Goal: Task Accomplishment & Management: Use online tool/utility

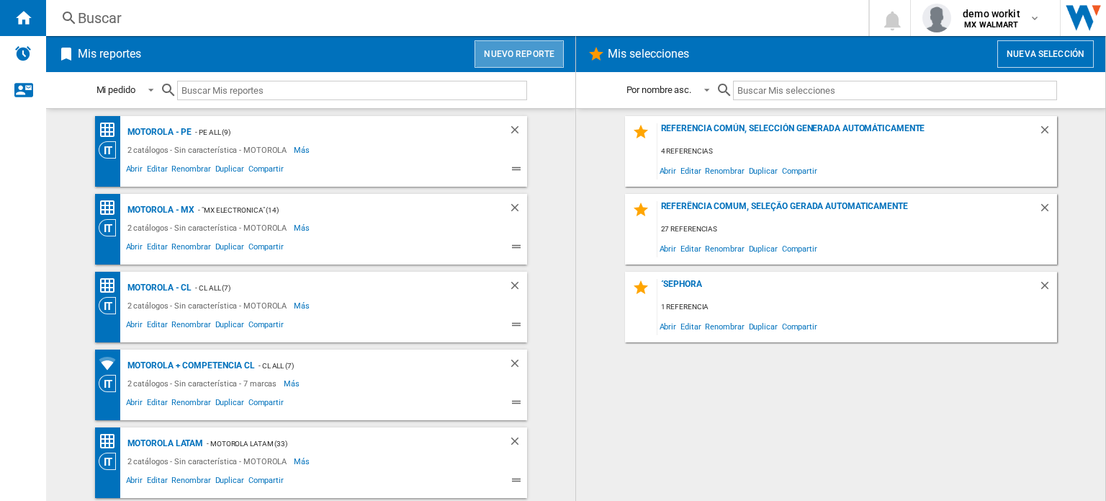
click at [535, 46] on button "Nuevo reporte" at bounding box center [519, 53] width 89 height 27
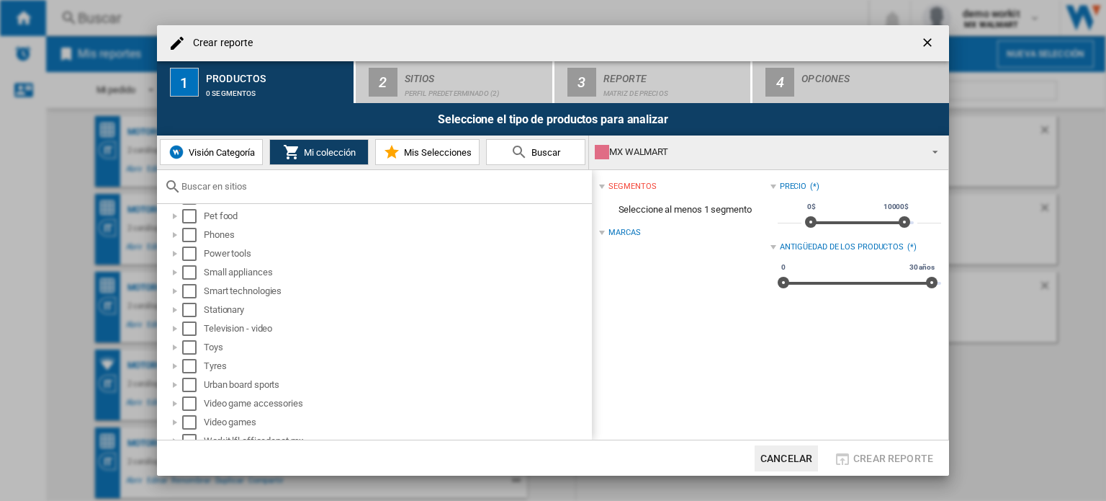
scroll to position [771, 0]
click at [177, 270] on div at bounding box center [175, 273] width 14 height 14
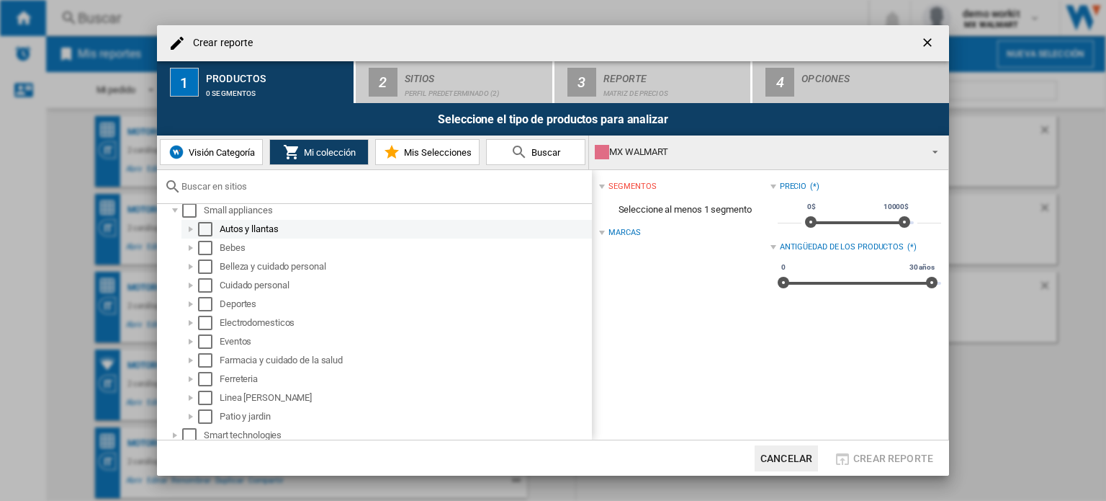
scroll to position [838, 0]
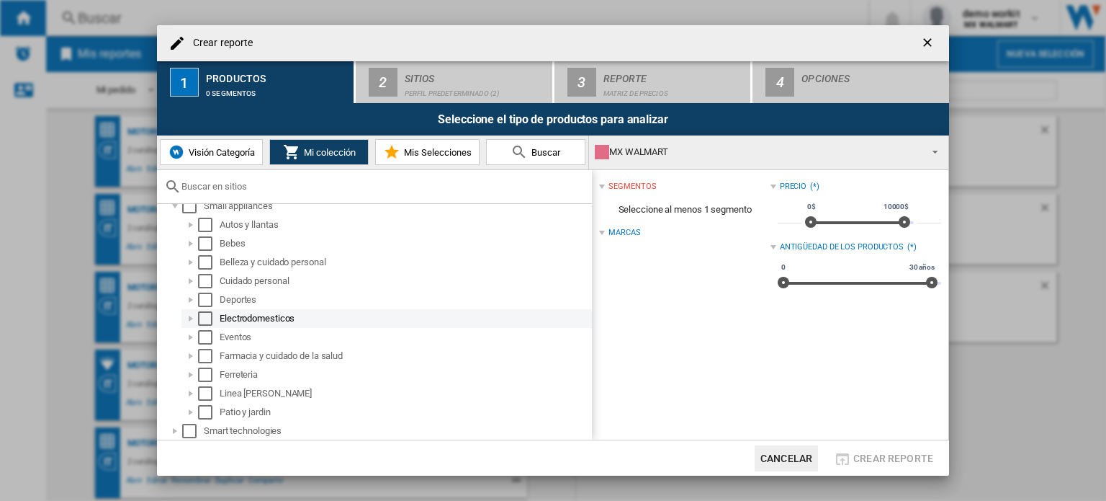
click at [192, 315] on div at bounding box center [191, 318] width 14 height 14
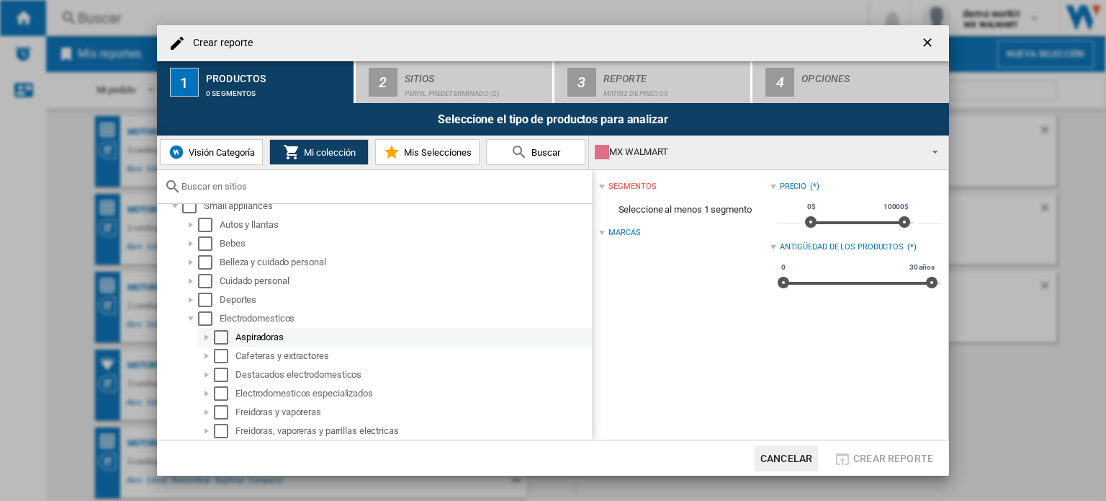
click at [220, 333] on div "Select" at bounding box center [221, 337] width 14 height 14
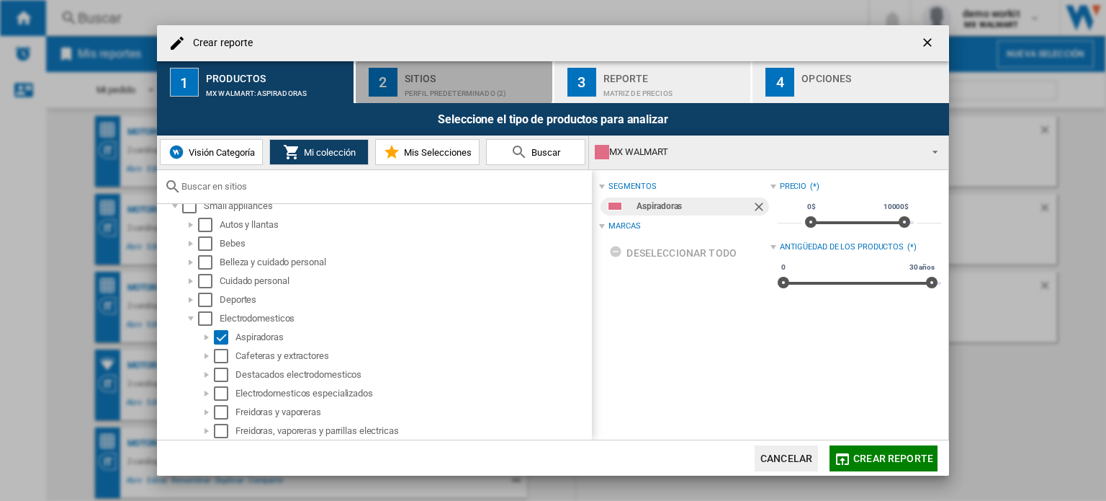
click at [416, 76] on div "Sitios" at bounding box center [476, 74] width 142 height 15
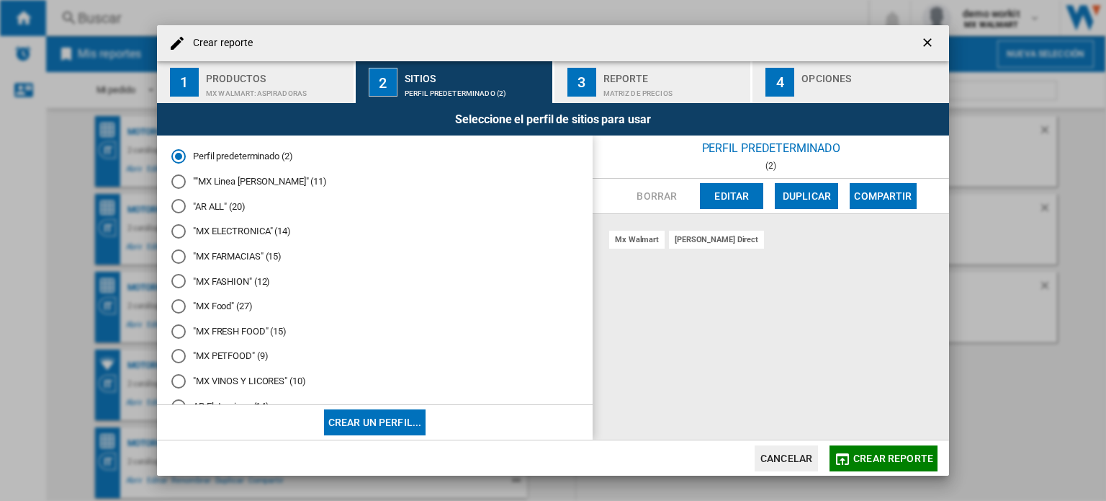
click at [273, 230] on md-radio-button ""MX ELECTRONICA" (14)" at bounding box center [374, 232] width 407 height 14
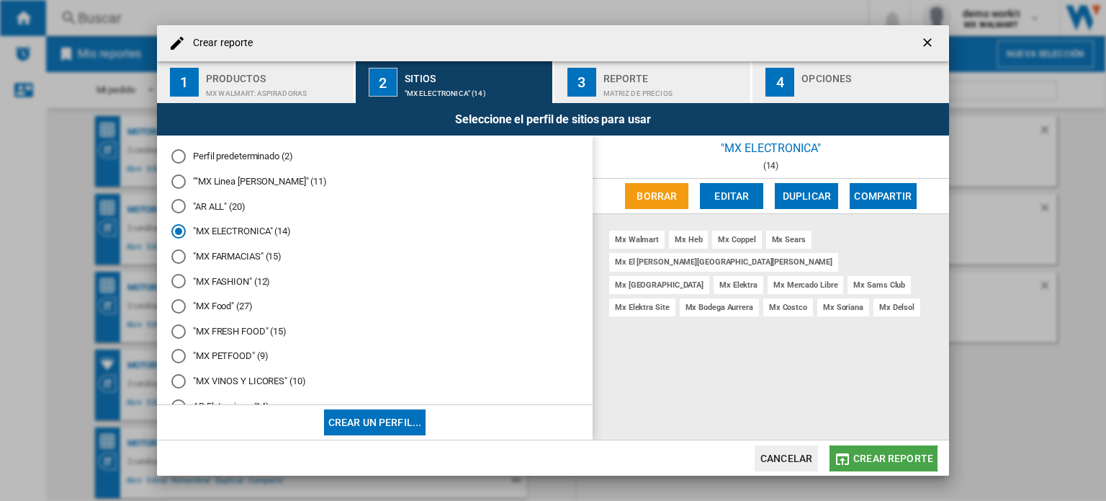
click at [894, 459] on span "Crear reporte" at bounding box center [893, 458] width 80 height 12
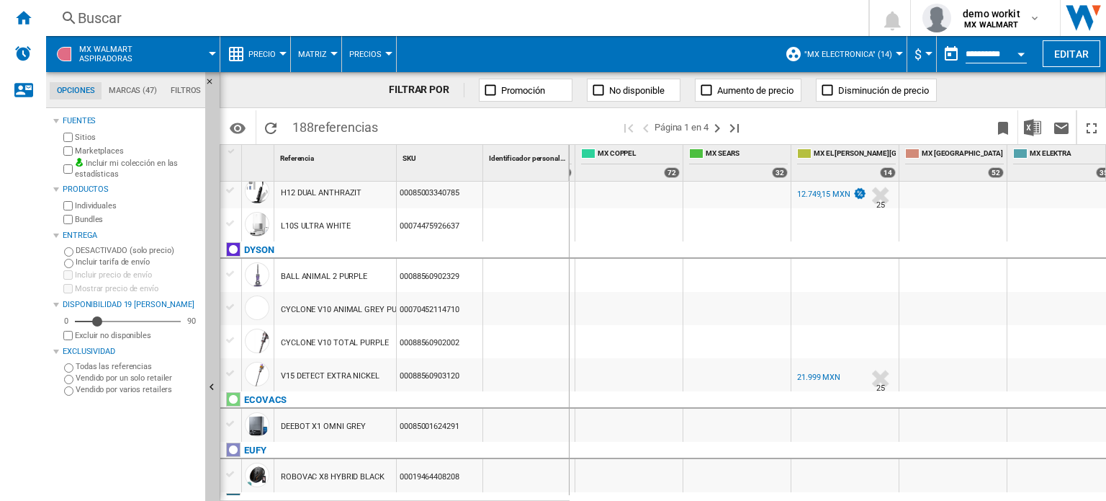
scroll to position [0, 922]
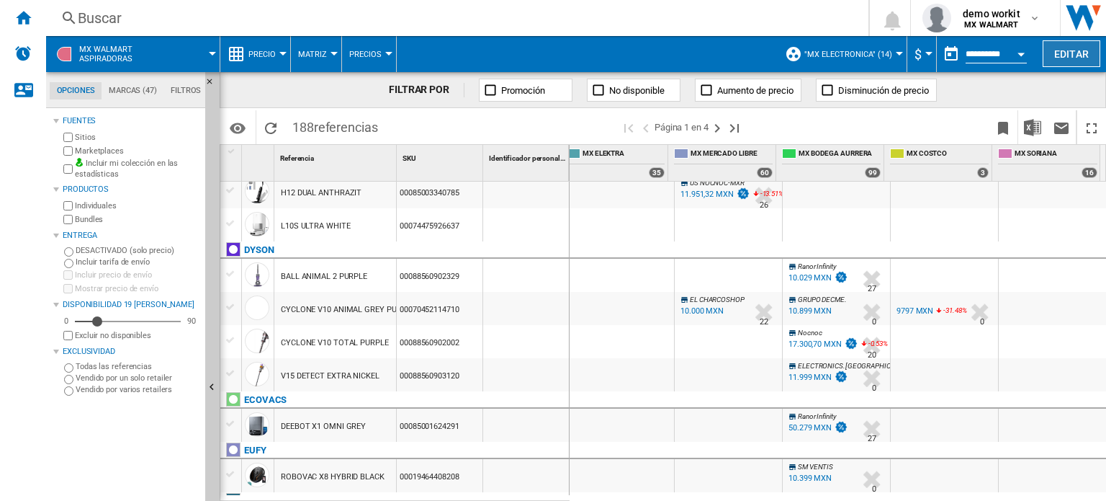
click at [1074, 47] on button "Editar" at bounding box center [1072, 53] width 58 height 27
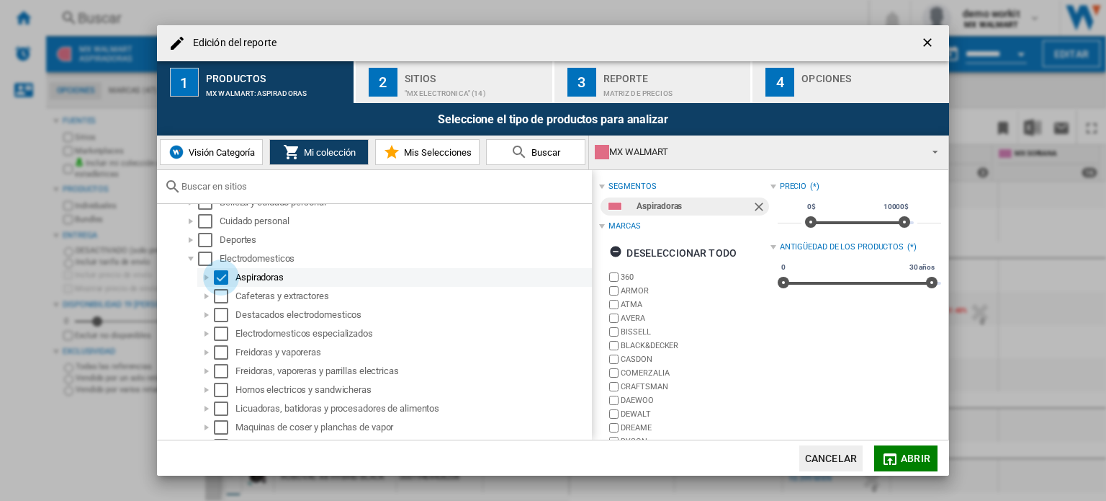
click at [220, 280] on div "Select" at bounding box center [221, 277] width 14 height 14
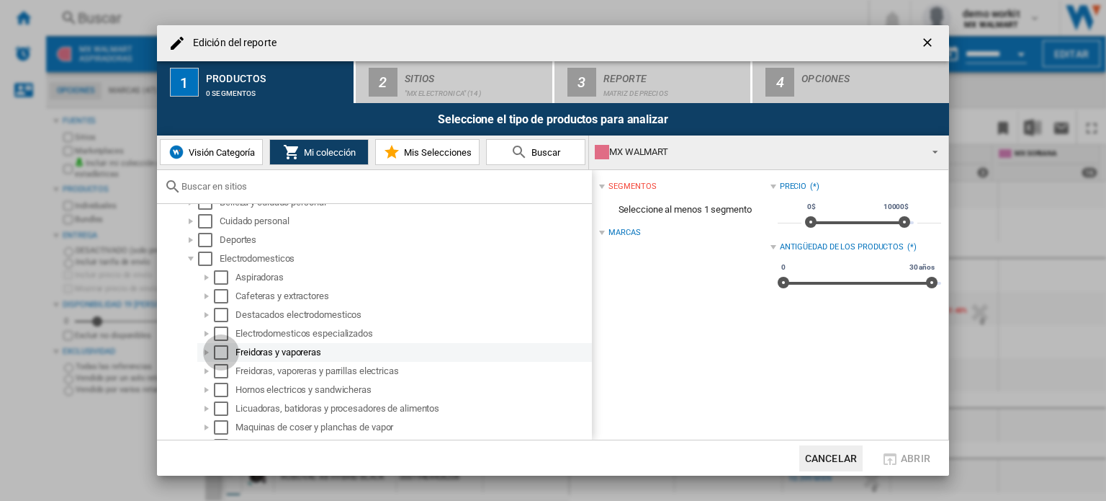
click at [228, 356] on div "Select" at bounding box center [221, 352] width 14 height 14
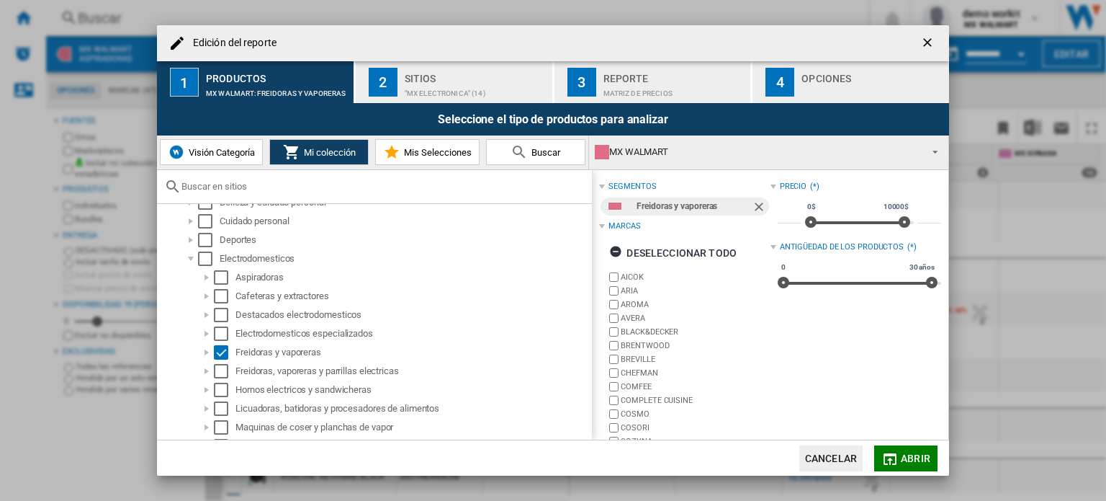
scroll to position [66, 0]
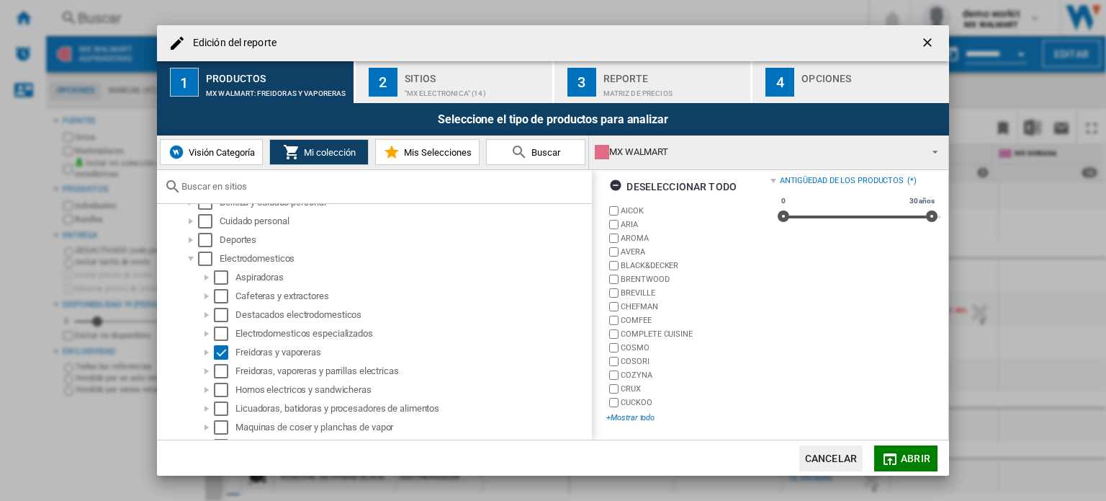
click at [642, 417] on div "+Mostrar todo" at bounding box center [687, 417] width 163 height 11
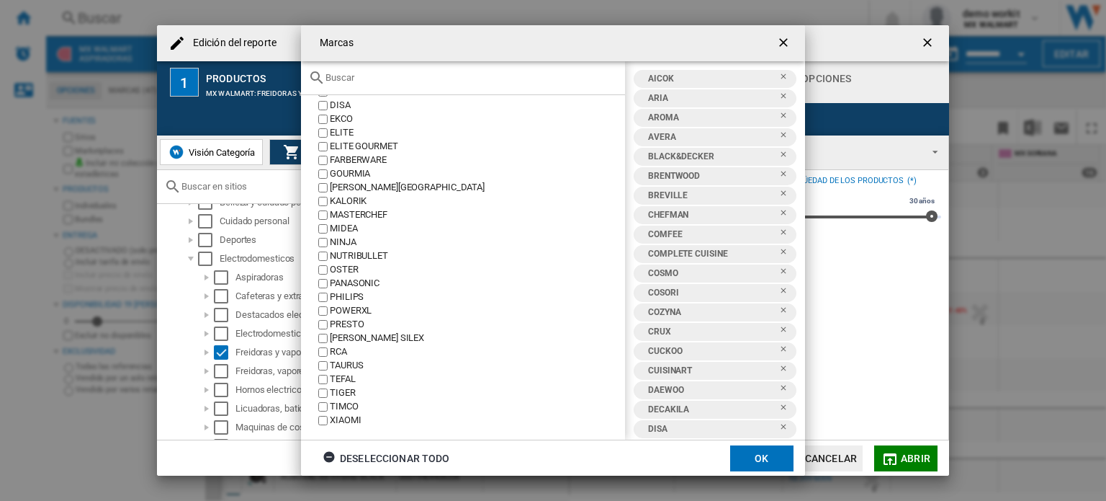
scroll to position [256, 0]
click at [784, 37] on ng-md-icon "getI18NText('BUTTONS.CLOSE_DIALOG')" at bounding box center [784, 43] width 17 height 17
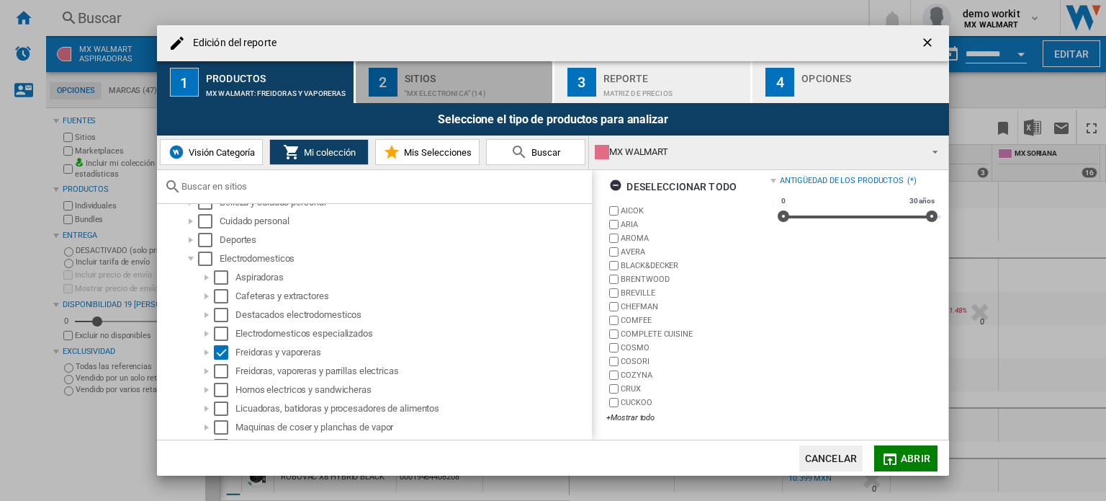
click at [460, 84] on div ""MX ELECTRONICA" (14)" at bounding box center [476, 89] width 142 height 15
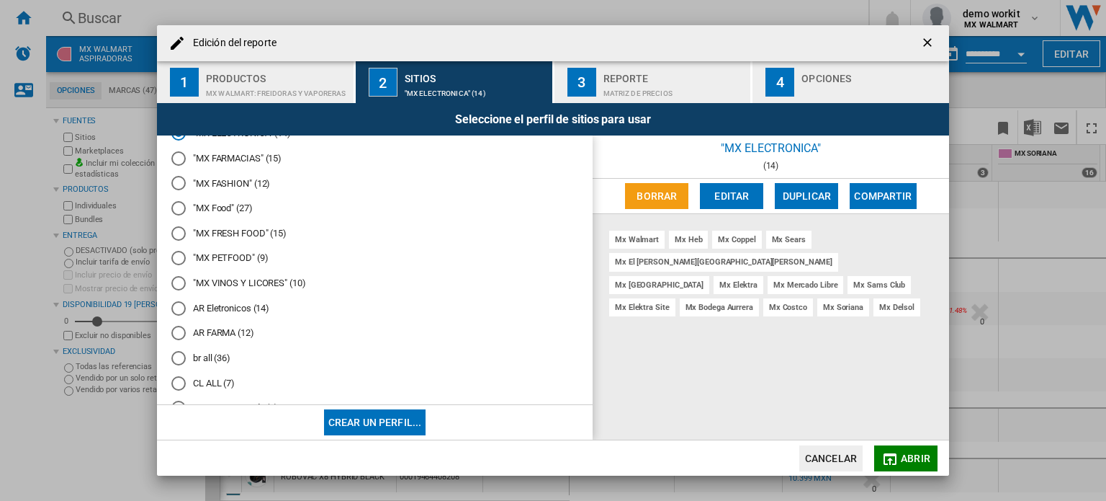
scroll to position [105, 0]
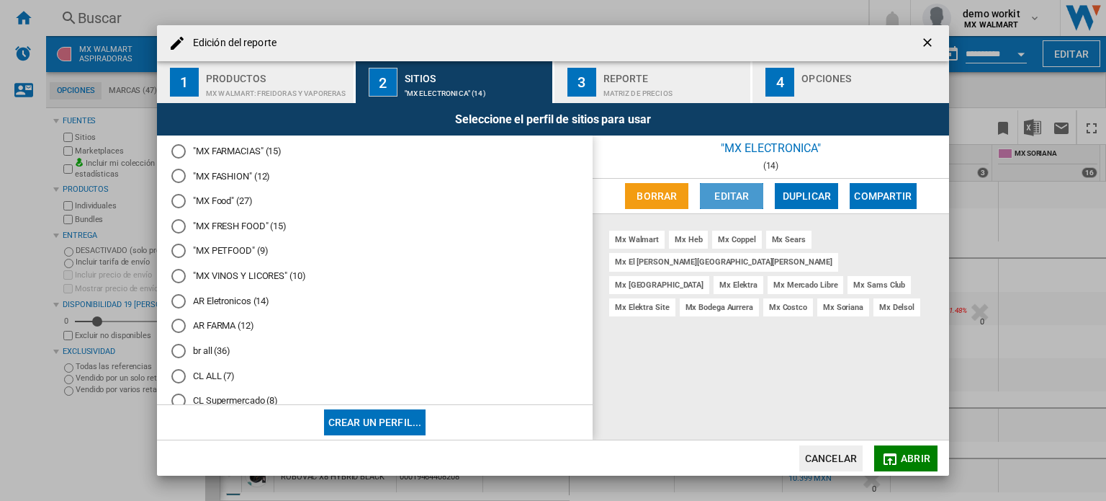
click at [730, 201] on button "Editar" at bounding box center [731, 196] width 63 height 26
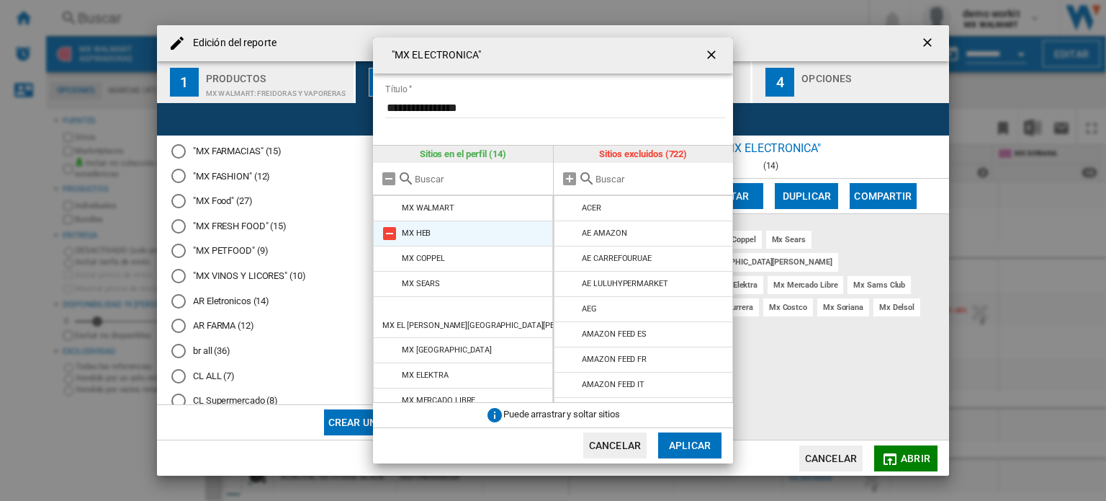
click at [387, 230] on md-icon at bounding box center [389, 233] width 17 height 17
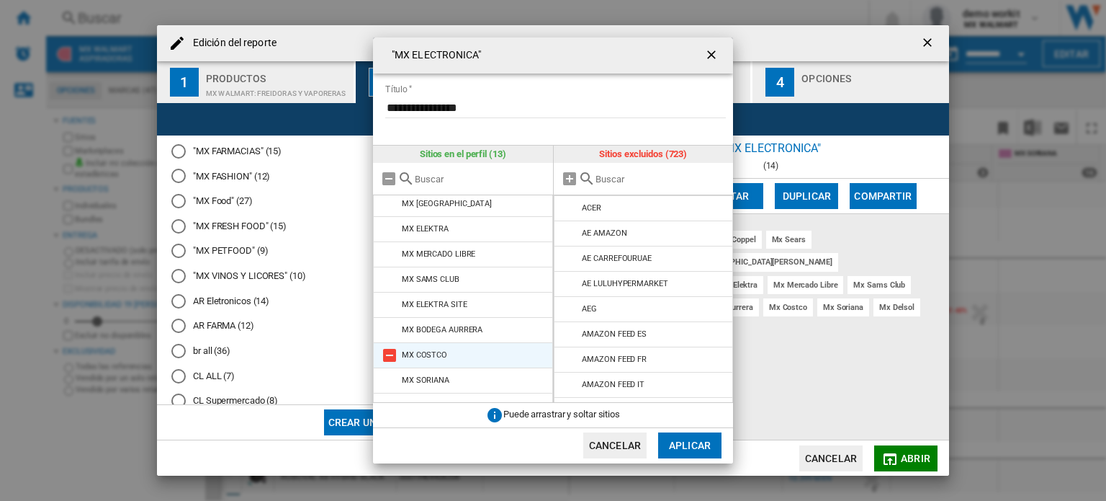
scroll to position [121, 0]
click at [614, 179] on input "text" at bounding box center [661, 179] width 131 height 11
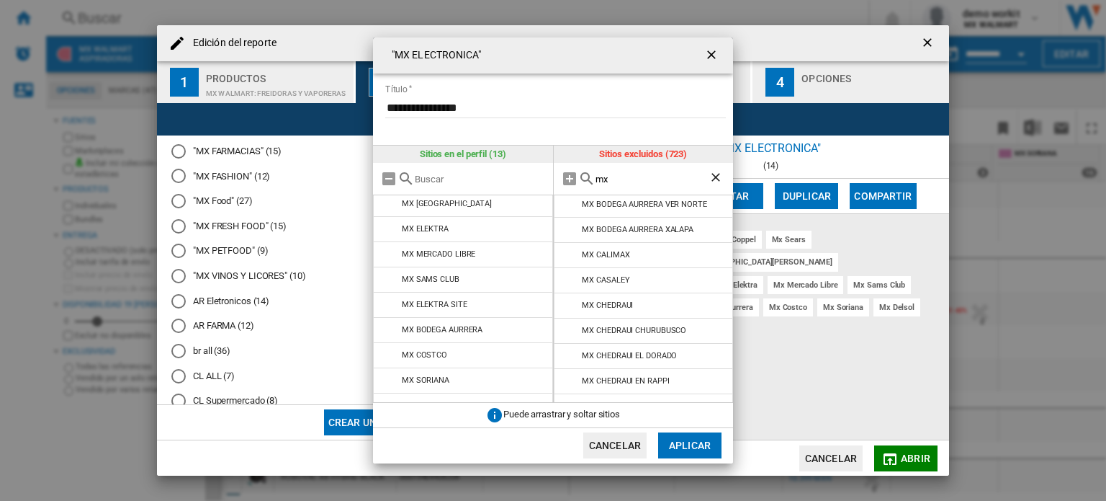
scroll to position [1103, 0]
click at [565, 297] on md-icon at bounding box center [570, 305] width 17 height 17
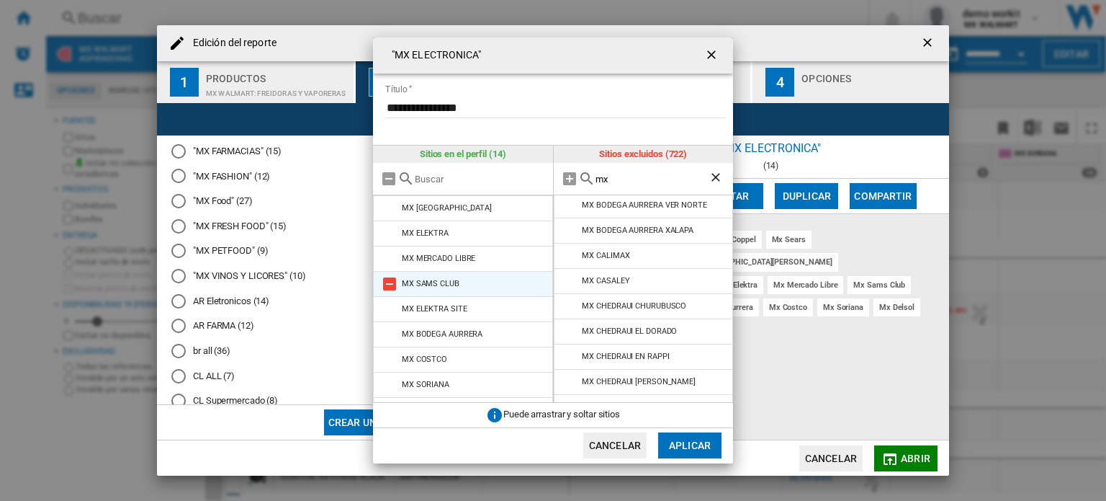
scroll to position [147, 0]
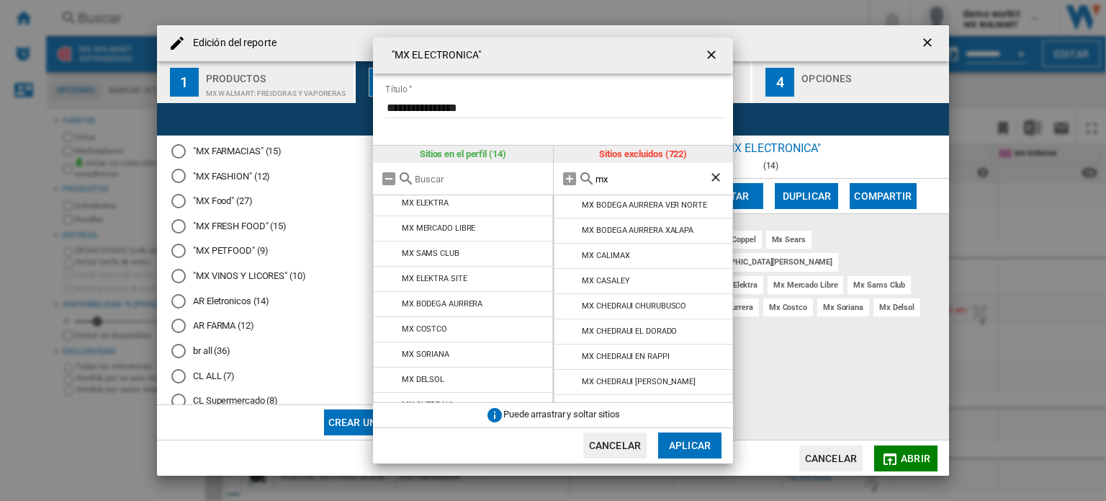
click at [631, 181] on input "mx" at bounding box center [653, 179] width 114 height 11
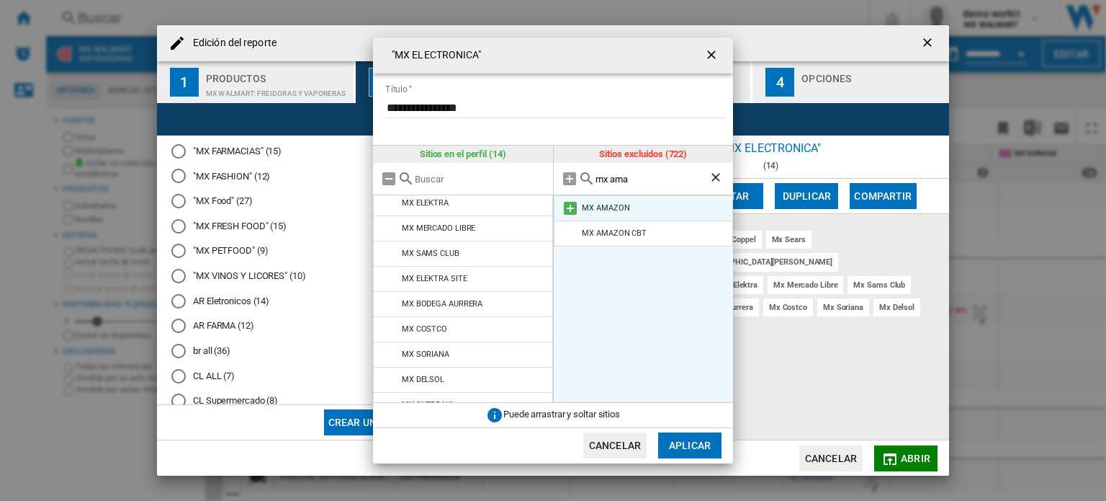
click at [572, 207] on md-icon at bounding box center [570, 207] width 17 height 17
click at [647, 183] on input "mx ama" at bounding box center [653, 179] width 114 height 11
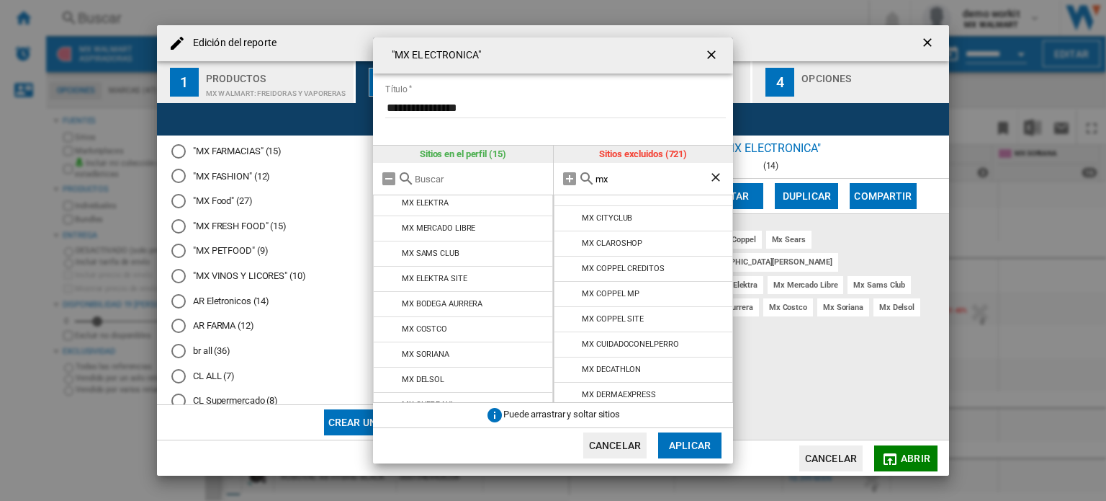
scroll to position [1543, 0]
type input "mx"
click at [641, 357] on li "MX DECATHLON" at bounding box center [644, 370] width 180 height 26
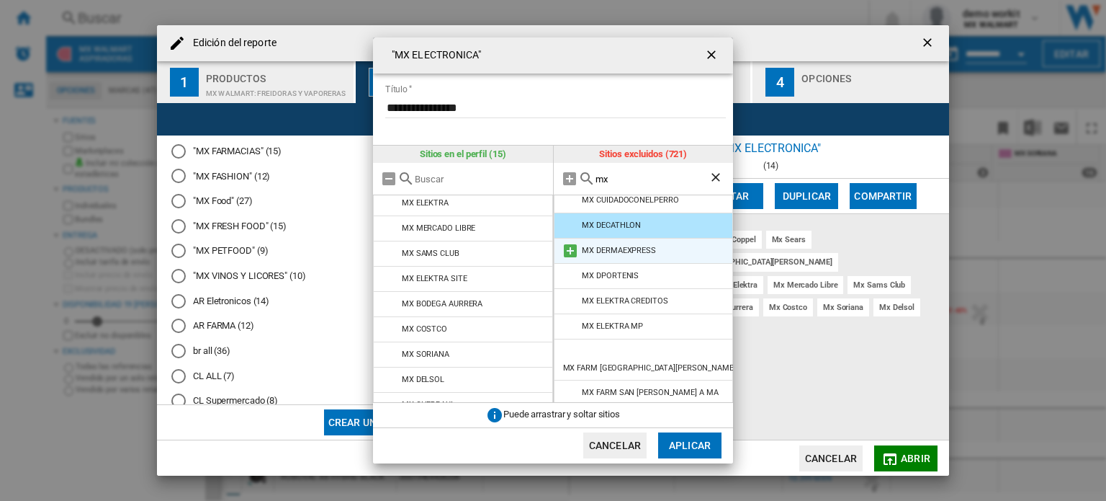
scroll to position [1834, 0]
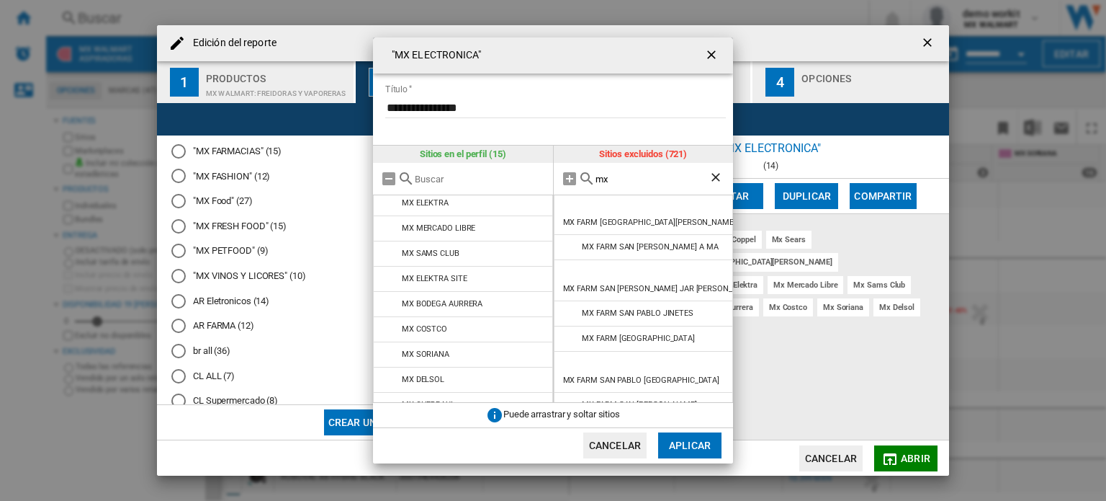
click at [689, 447] on button "Aplicar" at bounding box center [689, 445] width 63 height 26
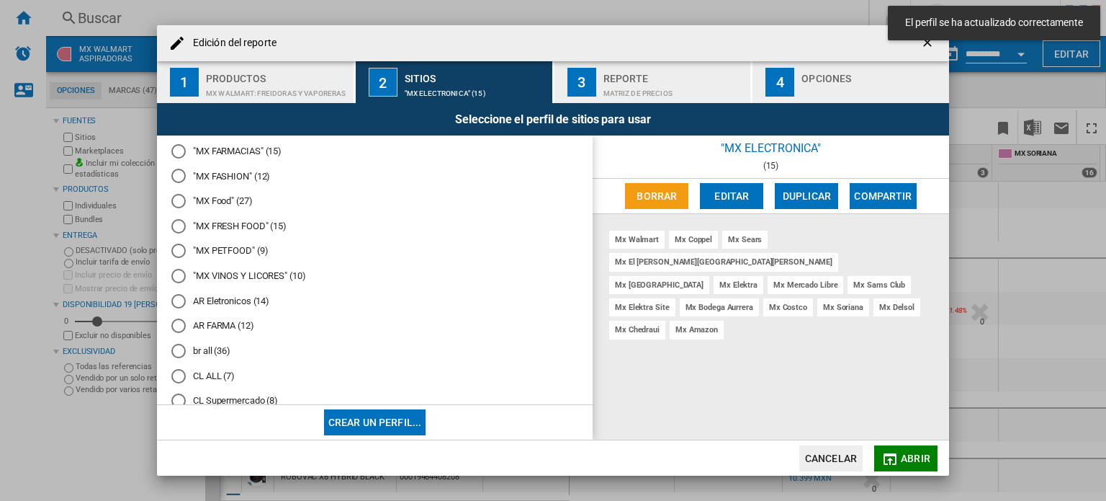
click at [897, 458] on md-icon "Edición del ..." at bounding box center [889, 458] width 17 height 17
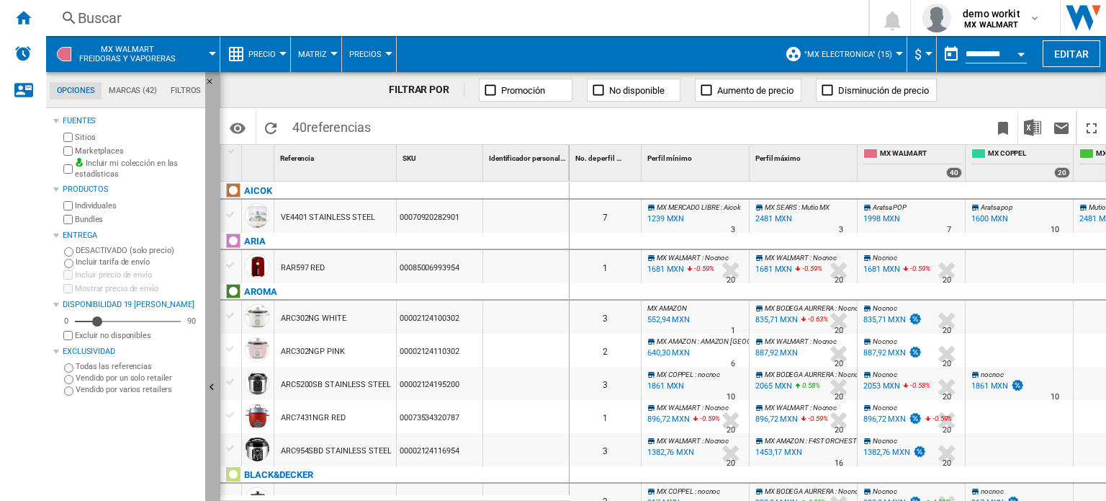
click at [211, 379] on button "Ocultar" at bounding box center [212, 388] width 14 height 632
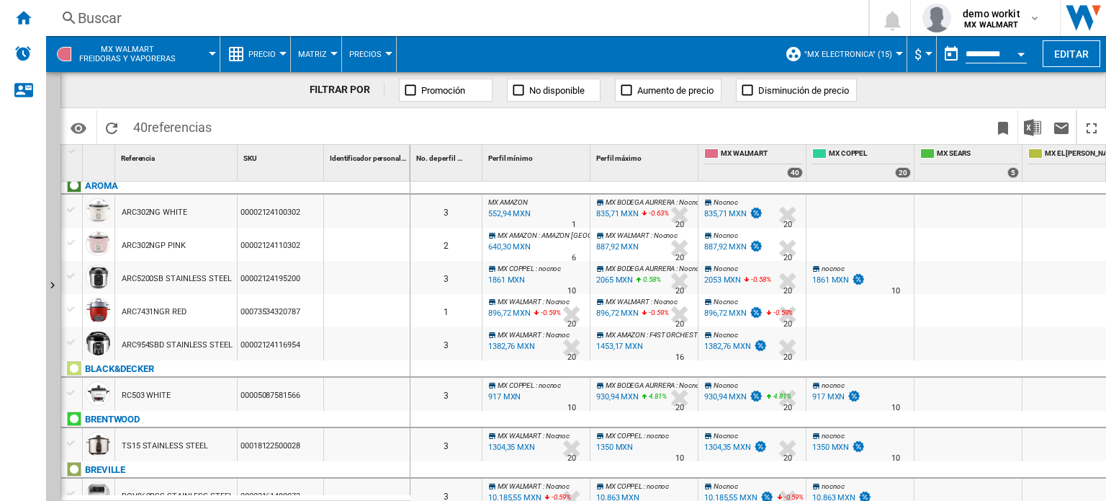
scroll to position [106, 0]
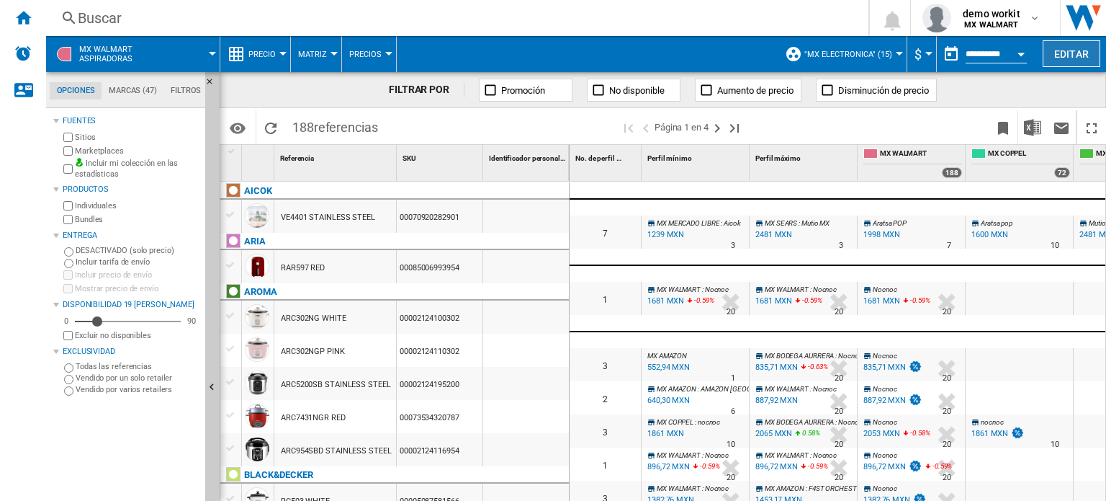
click at [1056, 45] on button "Editar" at bounding box center [1072, 53] width 58 height 27
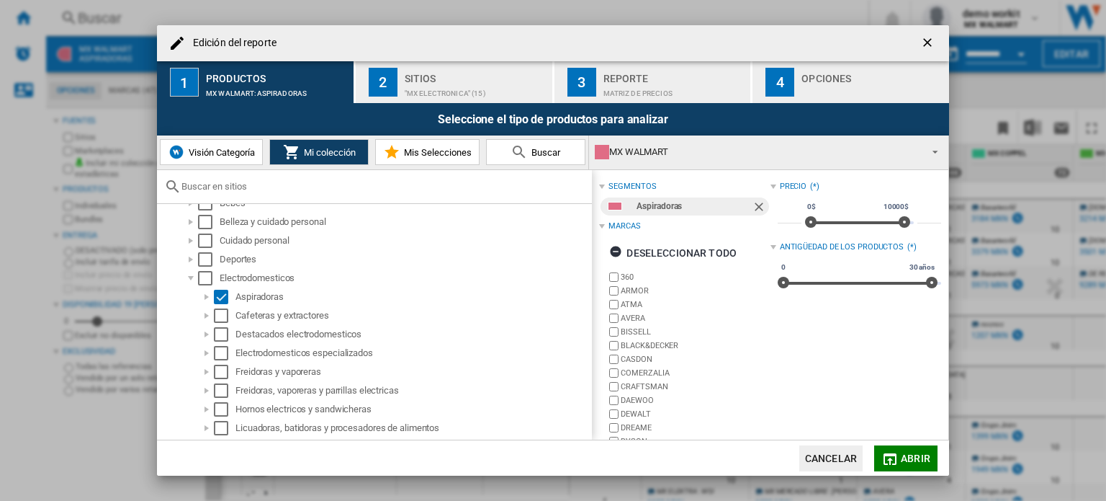
scroll to position [915, 0]
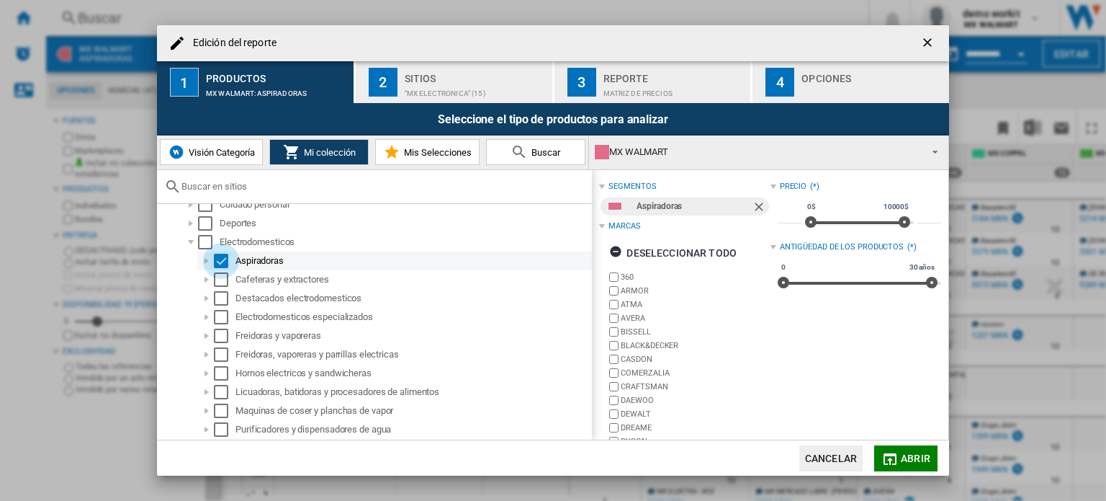
click at [216, 259] on div "Select" at bounding box center [221, 260] width 14 height 14
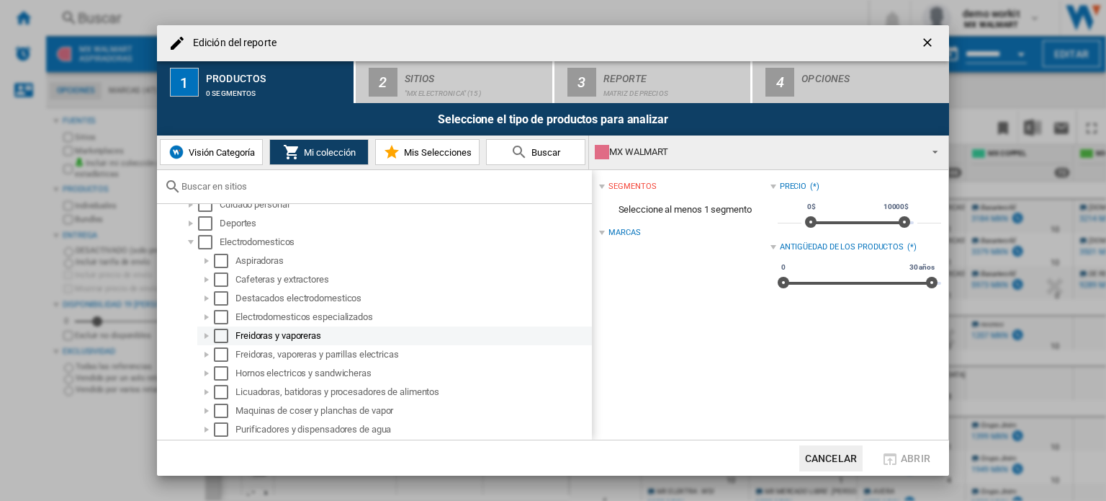
click at [219, 333] on div "Select" at bounding box center [221, 335] width 14 height 14
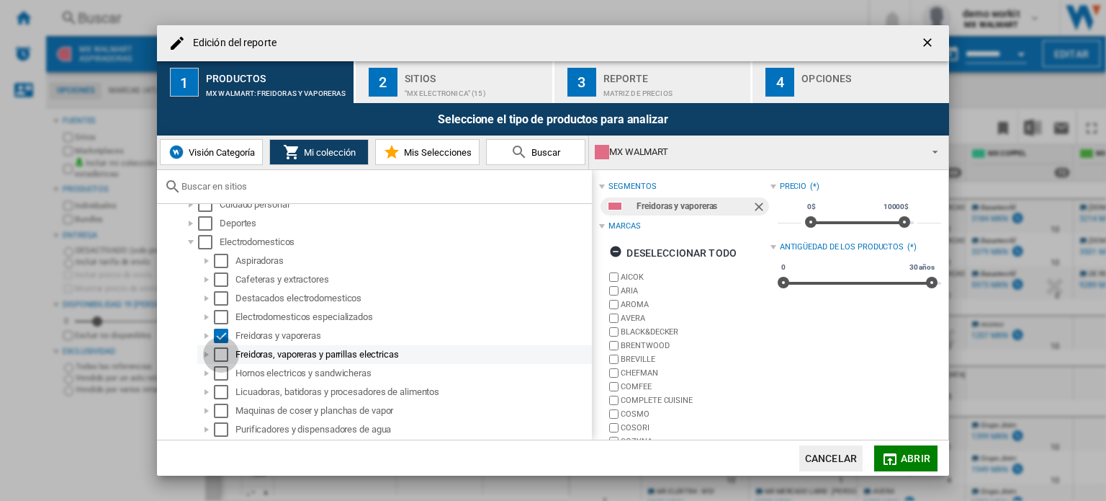
click at [221, 350] on div "Select" at bounding box center [221, 354] width 14 height 14
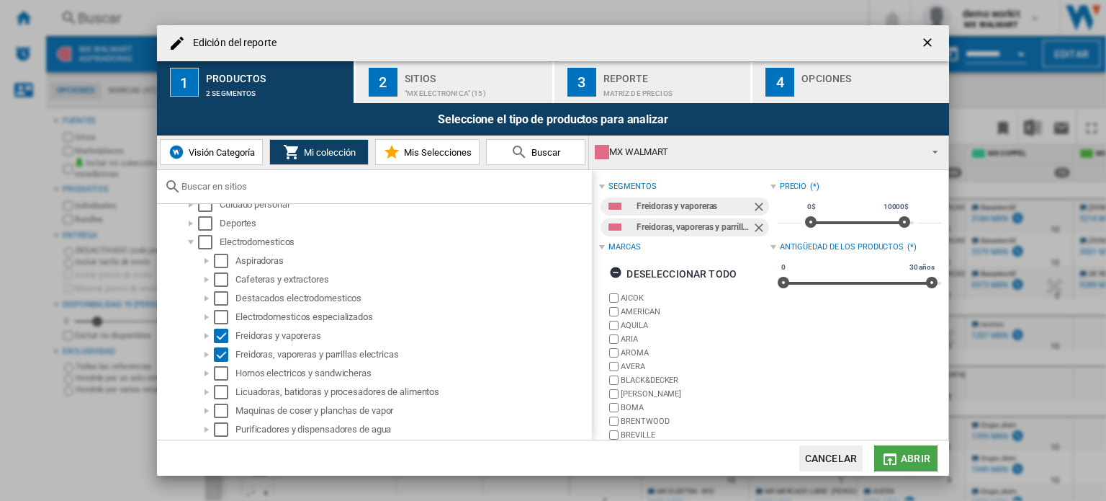
click at [913, 458] on span "Abrir" at bounding box center [916, 458] width 30 height 12
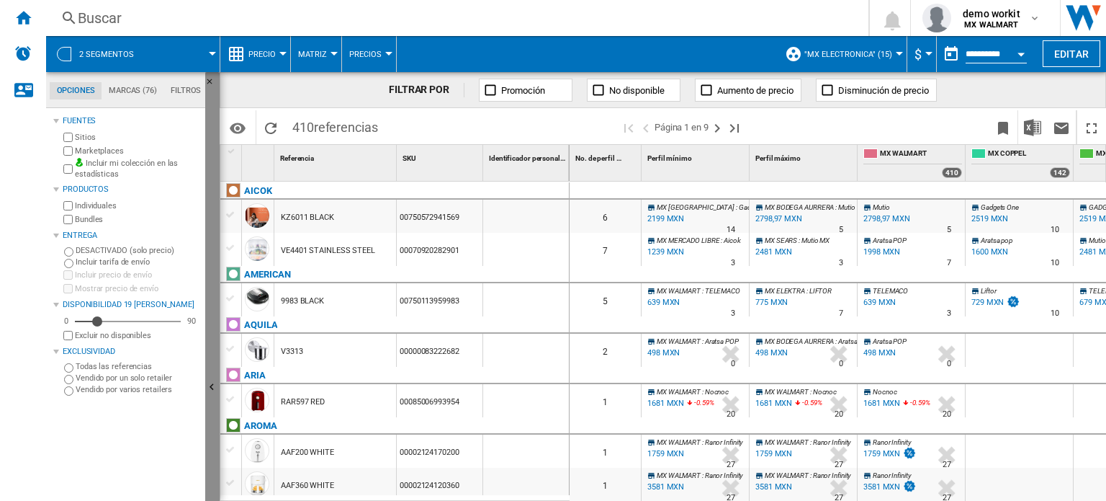
click at [213, 384] on ng-md-icon "Ocultar" at bounding box center [213, 388] width 17 height 17
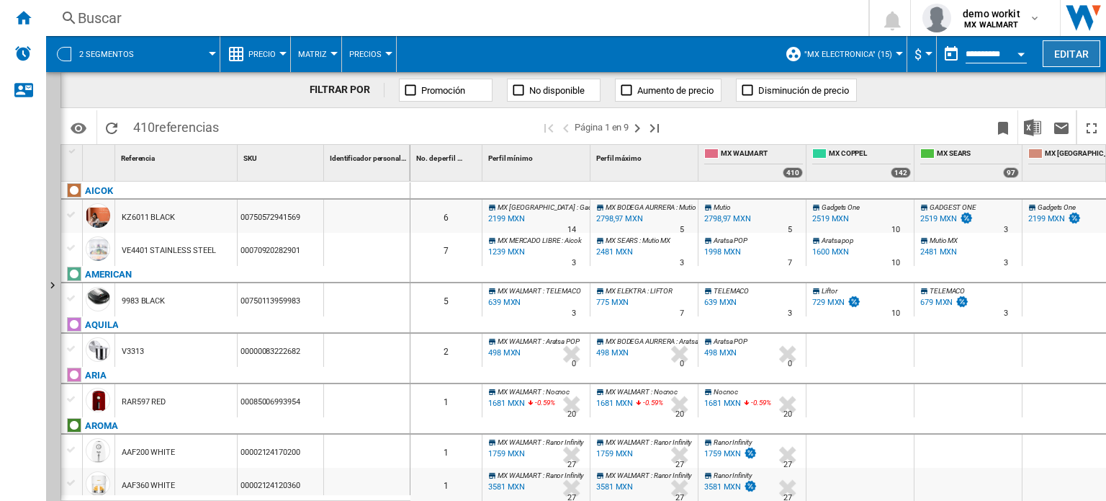
click at [1073, 58] on button "Editar" at bounding box center [1072, 53] width 58 height 27
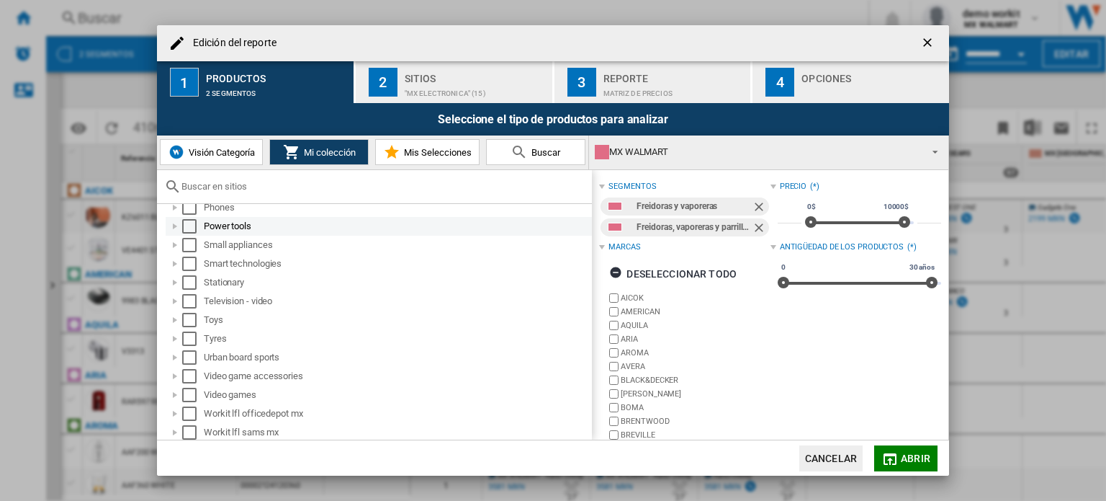
scroll to position [801, 0]
click at [192, 243] on div "Select" at bounding box center [189, 243] width 14 height 14
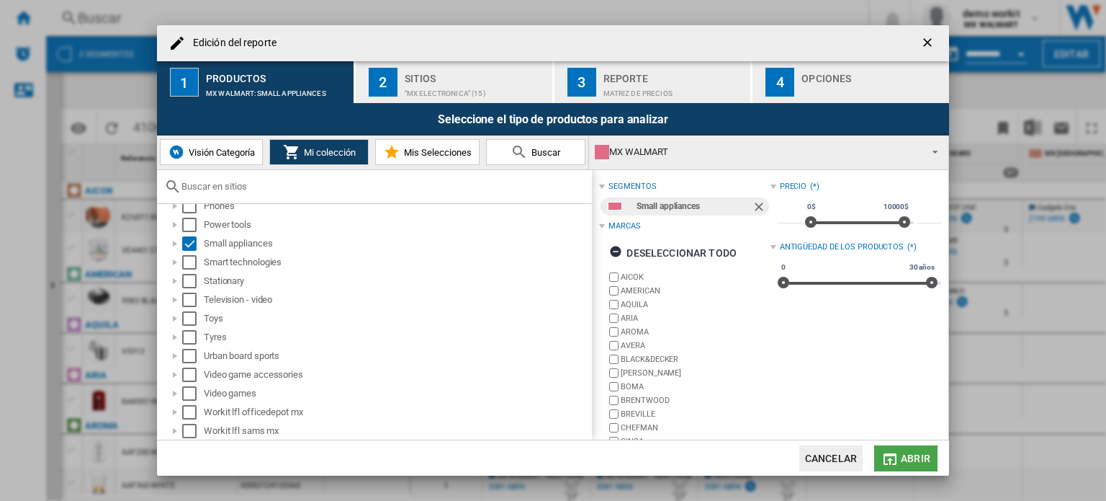
click at [925, 463] on span "Abrir" at bounding box center [916, 458] width 30 height 12
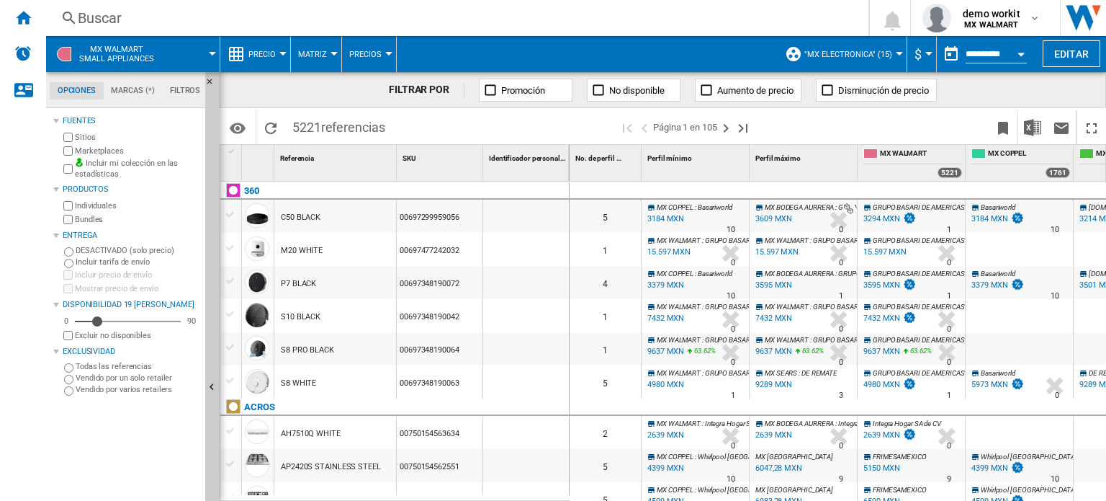
click at [750, 325] on div "MX WALMART : GRUPO BASARI DE AMERICAS 0.0 % 7432 MXN % N/A 0 MX WALMART : GRUPO…" at bounding box center [803, 315] width 107 height 33
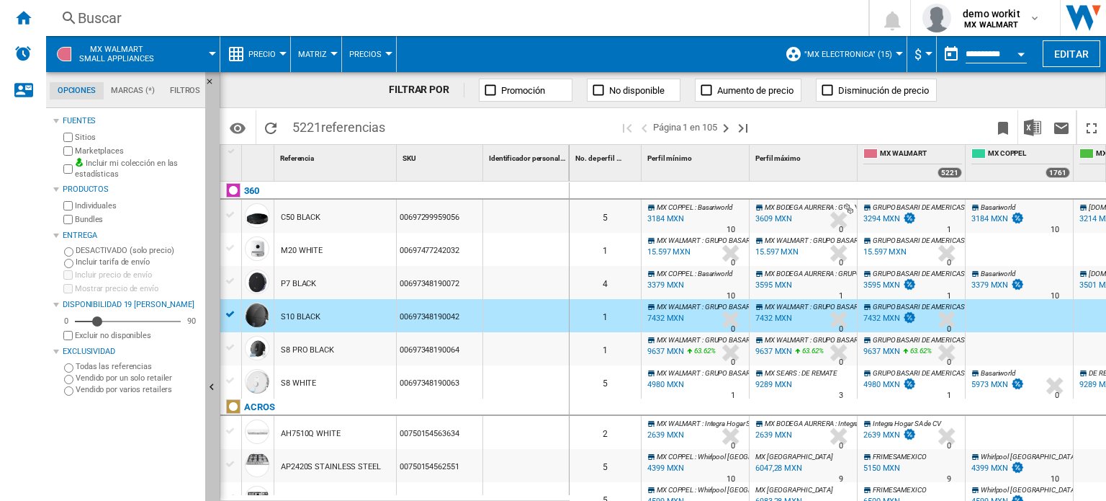
click at [212, 323] on button "Ocultar" at bounding box center [212, 388] width 14 height 632
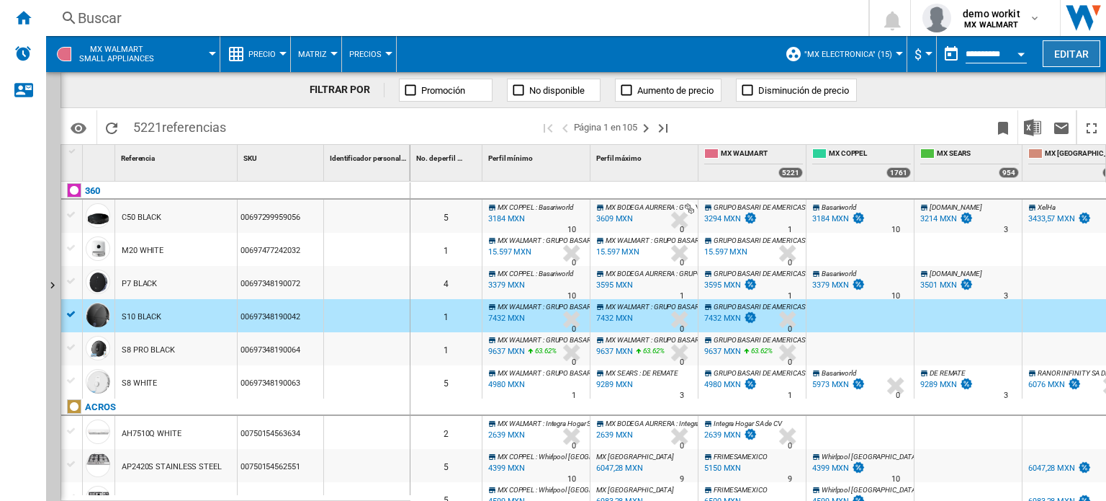
click at [1072, 46] on button "Editar" at bounding box center [1072, 53] width 58 height 27
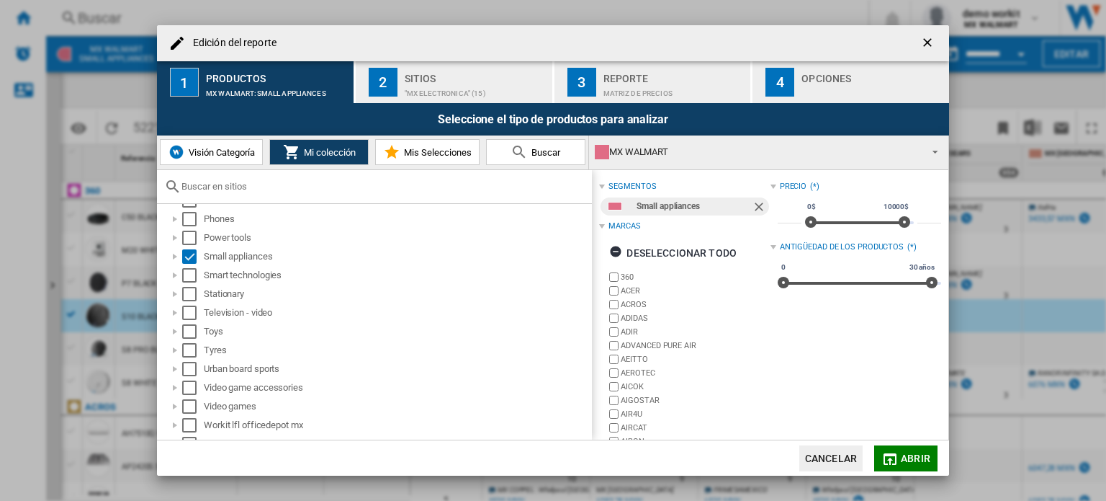
scroll to position [801, 0]
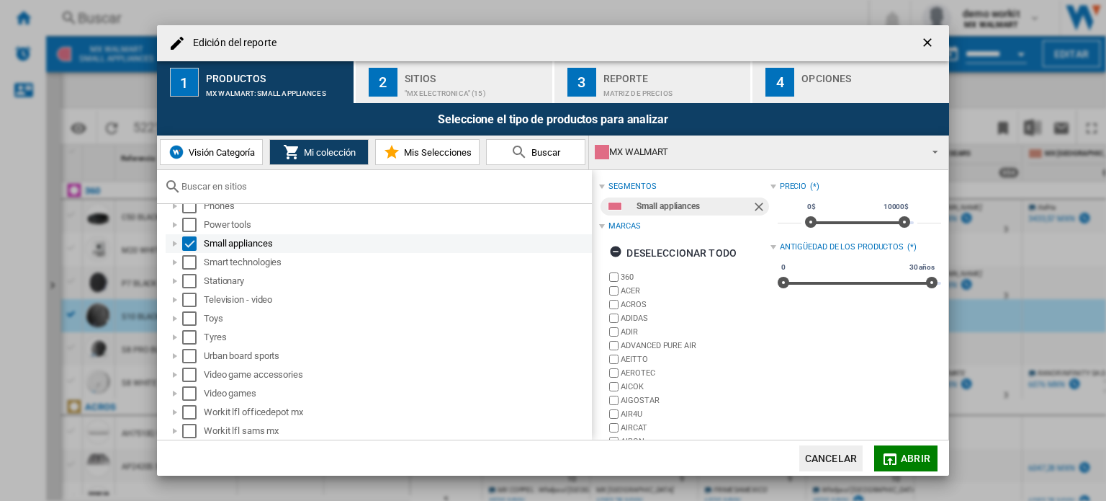
click at [171, 243] on div "Edición del ..." at bounding box center [175, 243] width 14 height 14
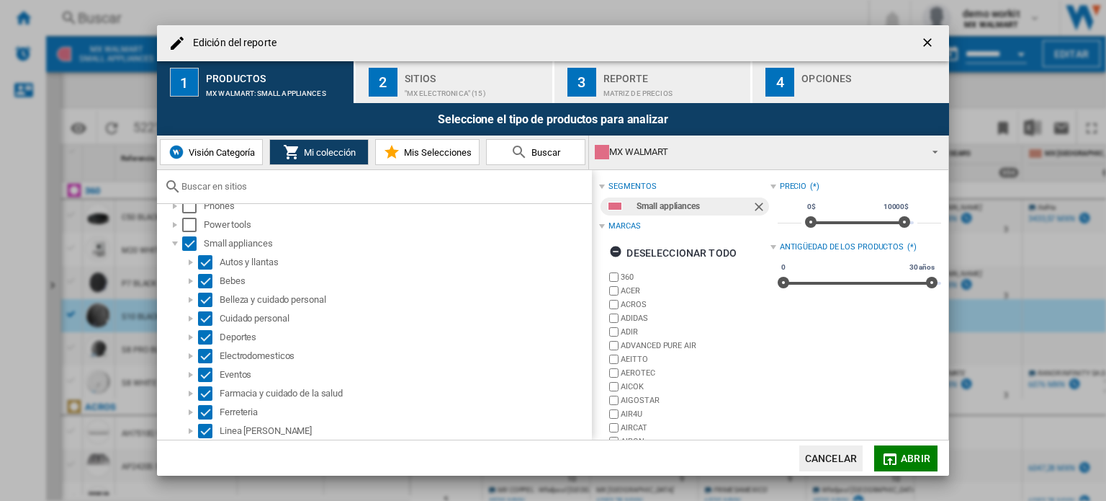
scroll to position [66, 0]
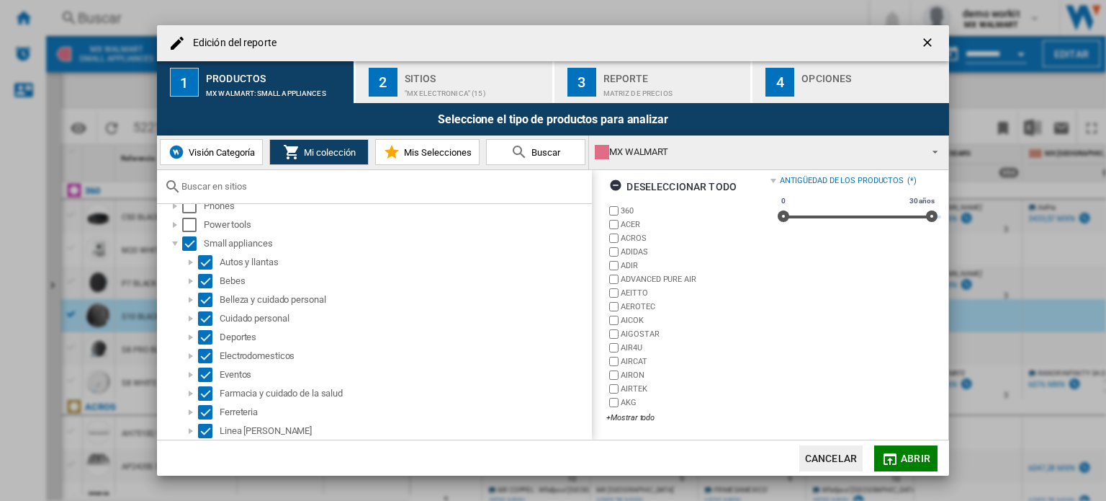
click at [467, 86] on div ""MX ELECTRONICA" (15)" at bounding box center [476, 89] width 142 height 15
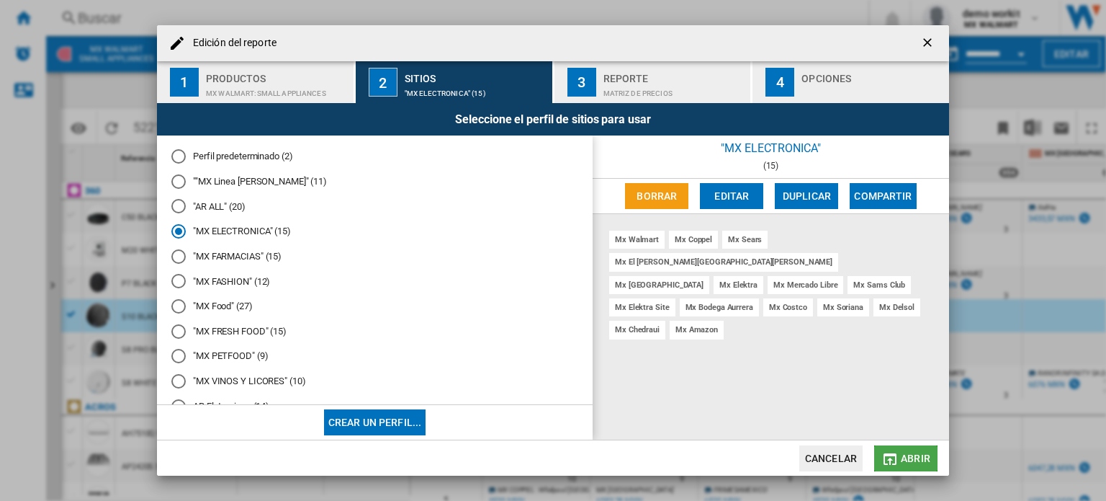
click at [907, 450] on button "Abrir" at bounding box center [905, 458] width 63 height 26
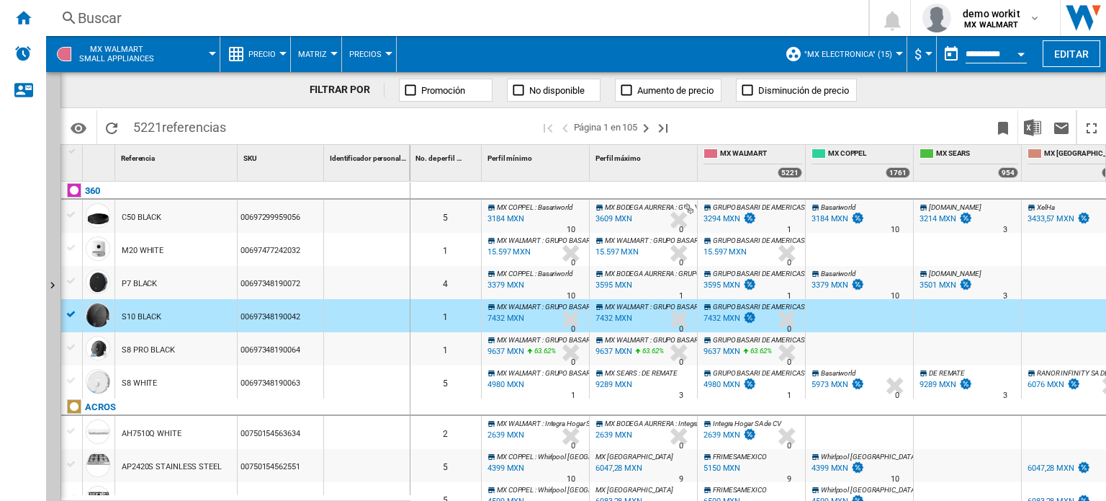
scroll to position [0, 0]
click at [725, 253] on div "15.597 MXN" at bounding box center [725, 251] width 43 height 9
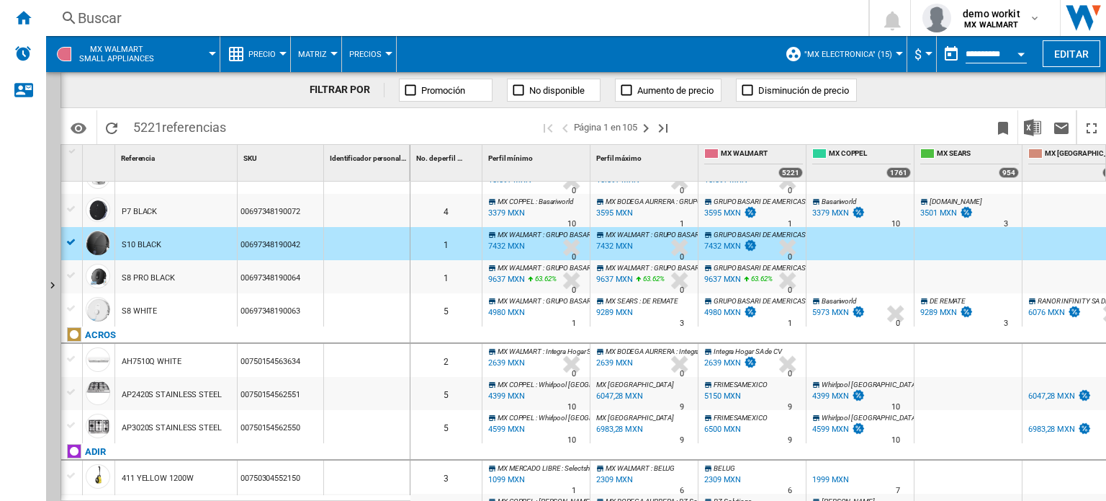
click at [272, 59] on button "Precio" at bounding box center [265, 54] width 35 height 36
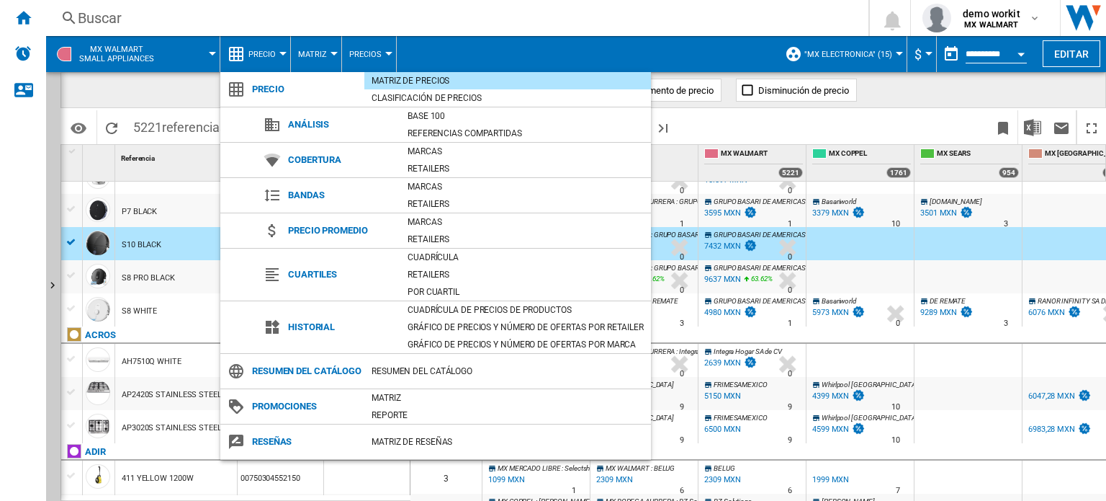
click at [1077, 55] on md-backdrop at bounding box center [553, 250] width 1106 height 501
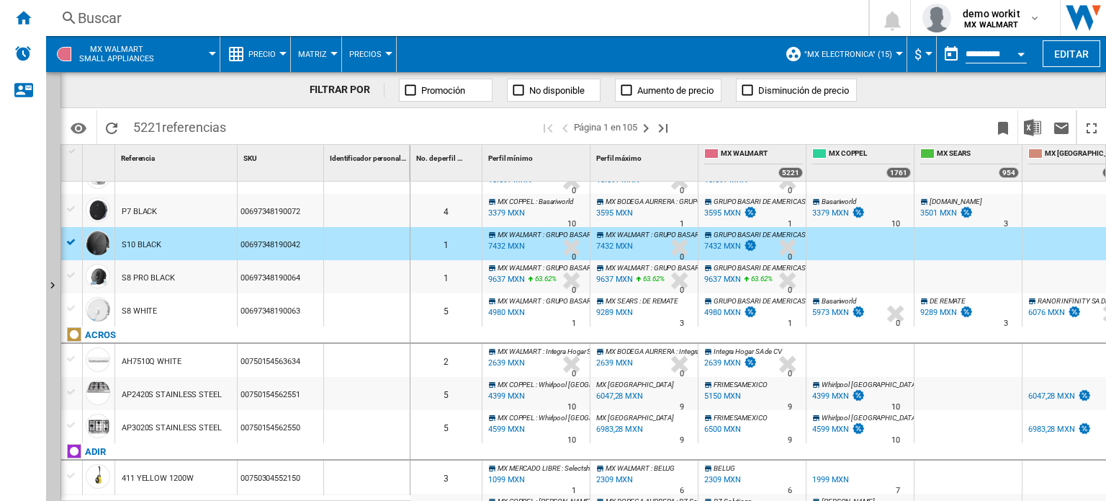
click at [1077, 55] on button "Editar" at bounding box center [1072, 53] width 58 height 27
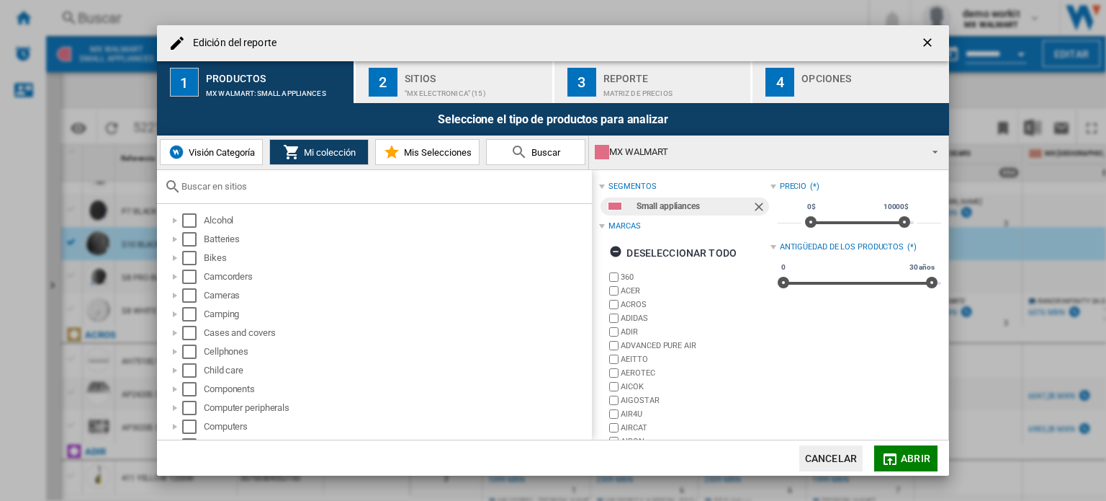
scroll to position [66, 0]
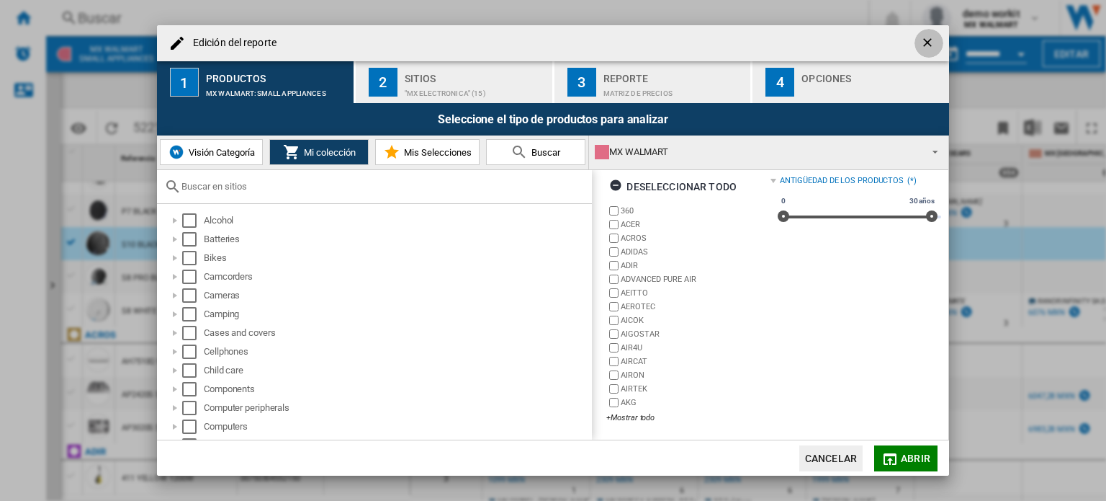
click at [930, 45] on ng-md-icon "getI18NText('BUTTONS.CLOSE_DIALOG')" at bounding box center [928, 43] width 17 height 17
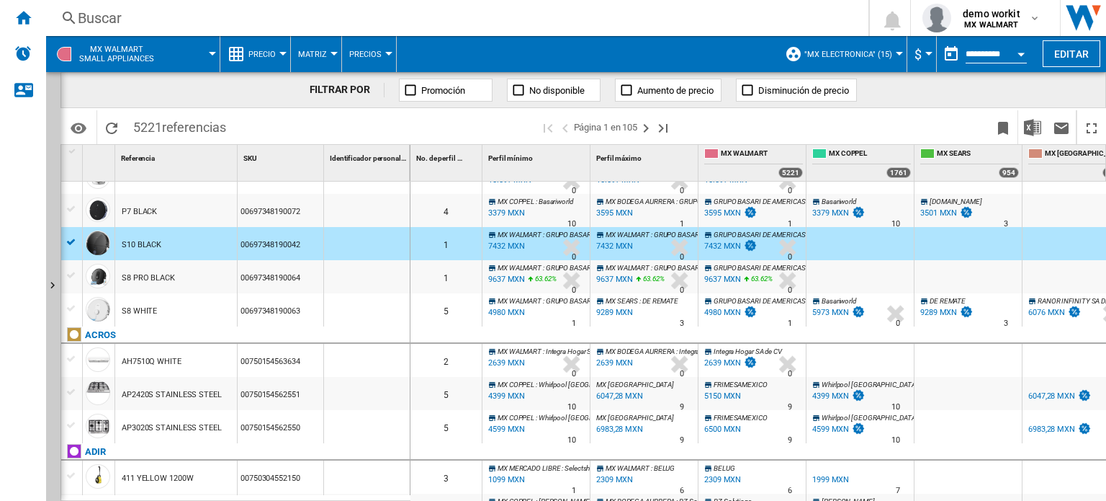
click at [282, 54] on div at bounding box center [282, 54] width 7 height 4
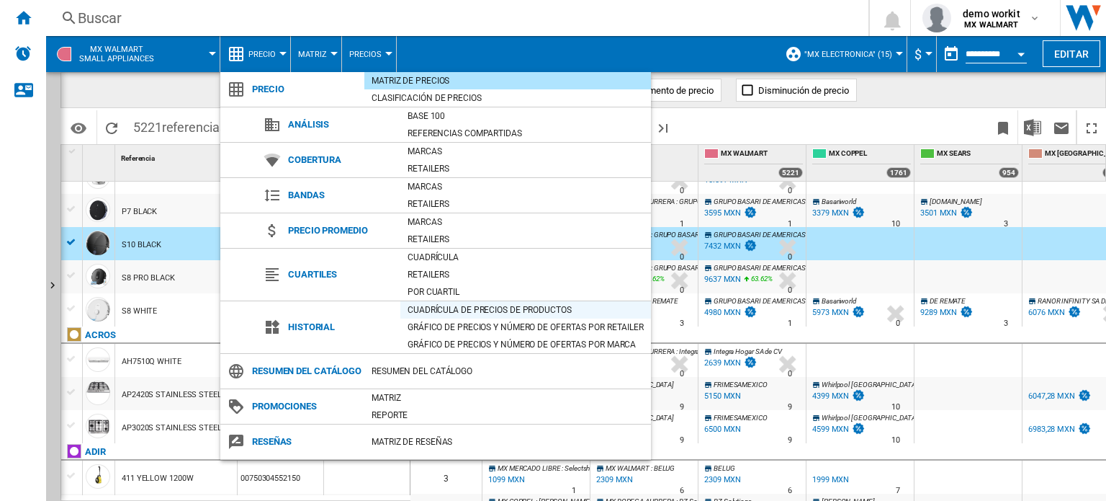
click at [442, 308] on div "Cuadrícula de precios de productos" at bounding box center [525, 309] width 251 height 14
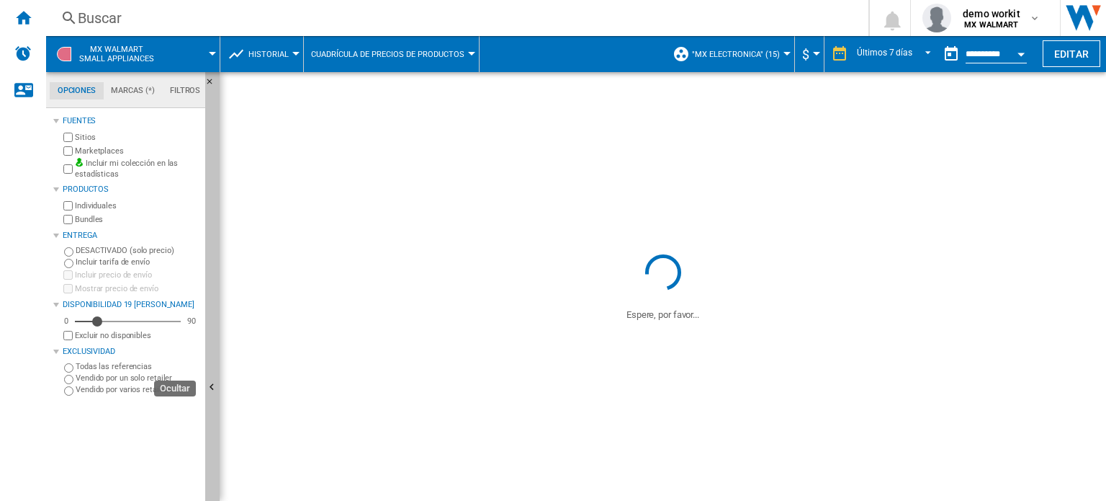
click at [212, 339] on button "Ocultar" at bounding box center [212, 388] width 14 height 632
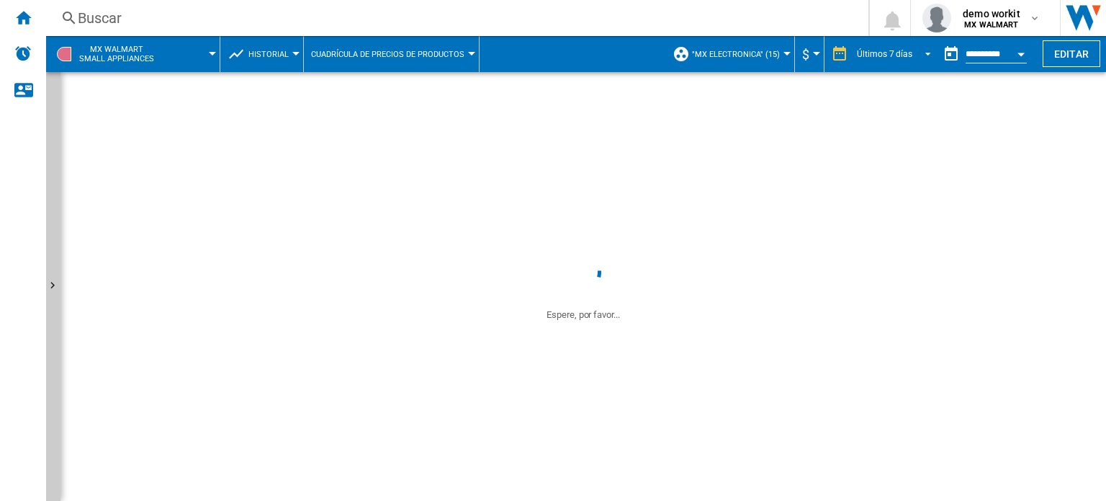
click at [925, 52] on span "REPORTS.WIZARD.STEPS.REPORT.STEPS.REPORT_OPTIONS.PERIOD: Últimos 7 días" at bounding box center [923, 52] width 17 height 13
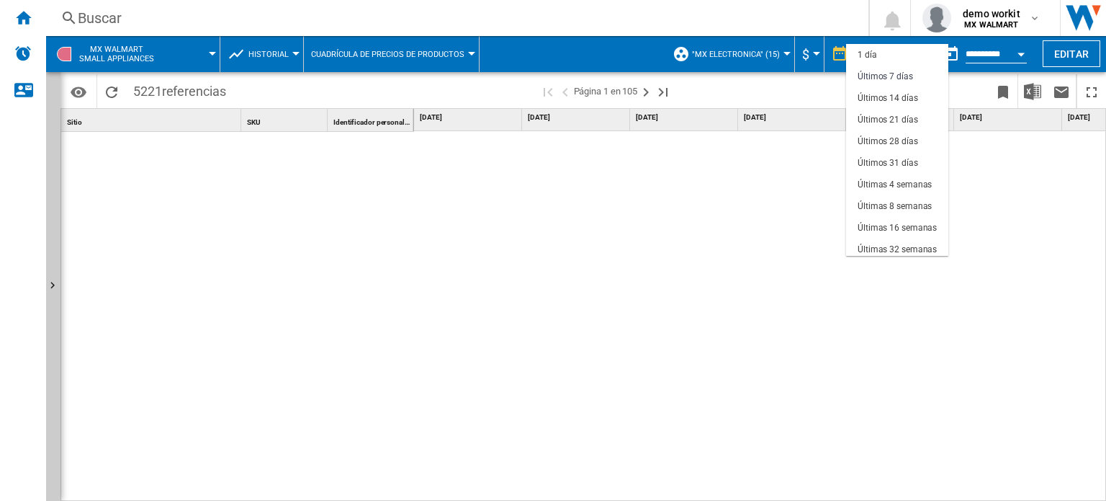
click at [1018, 52] on md-backdrop at bounding box center [553, 250] width 1106 height 501
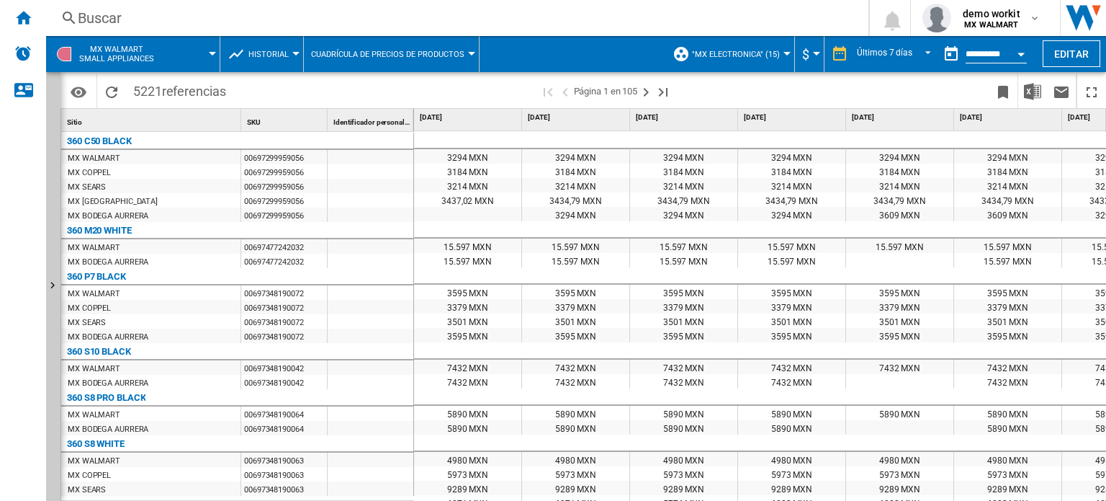
click at [1013, 48] on button "Open calendar" at bounding box center [1021, 52] width 26 height 26
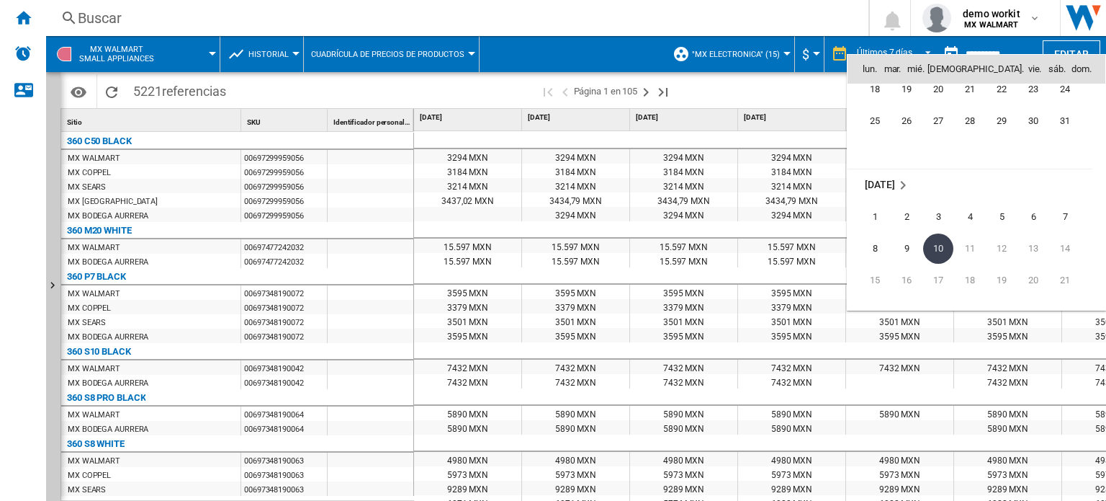
scroll to position [6654, 0]
click at [778, 93] on div at bounding box center [553, 250] width 1106 height 501
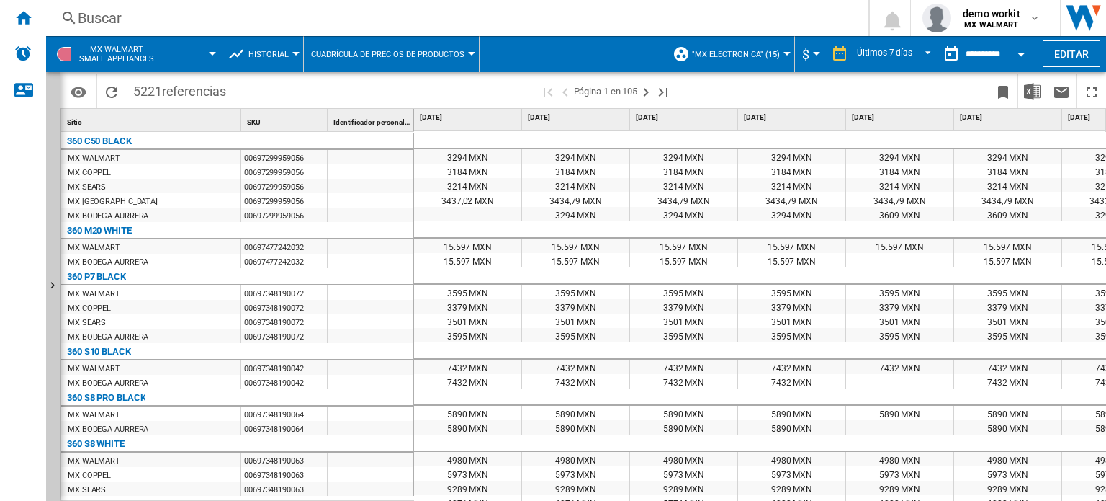
click at [406, 50] on span "Cuadrícula de precios de productos" at bounding box center [387, 54] width 153 height 9
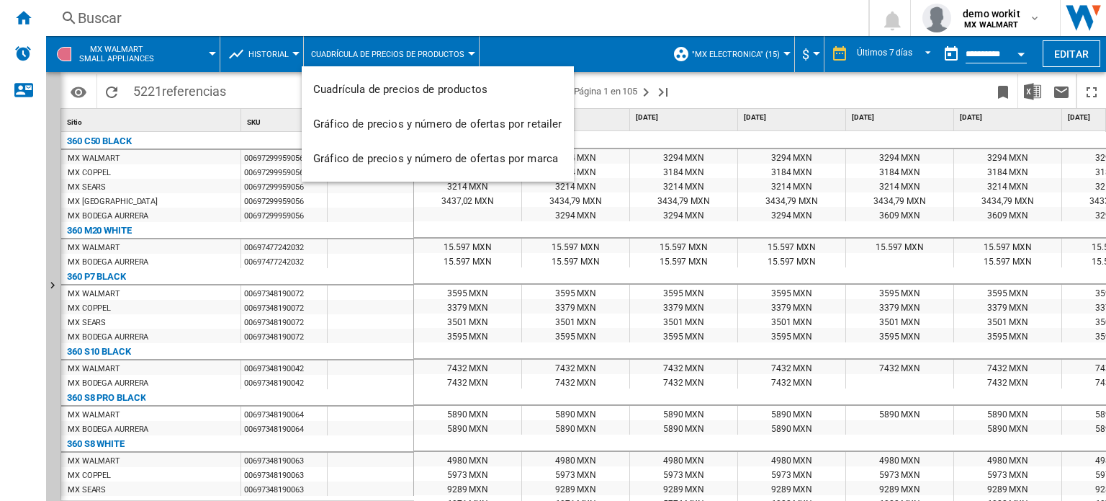
click at [290, 50] on md-backdrop at bounding box center [553, 250] width 1106 height 501
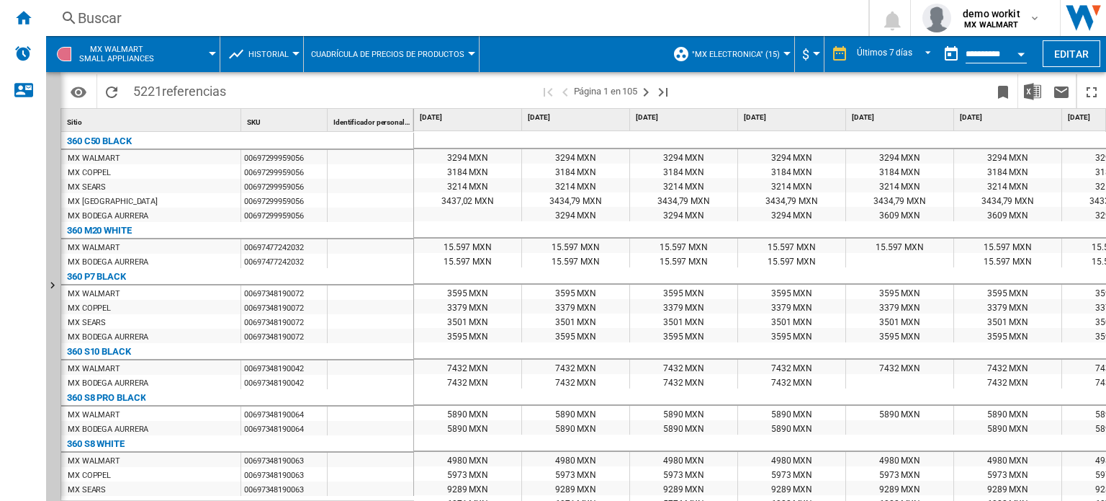
click at [290, 50] on button "Historial" at bounding box center [272, 54] width 48 height 36
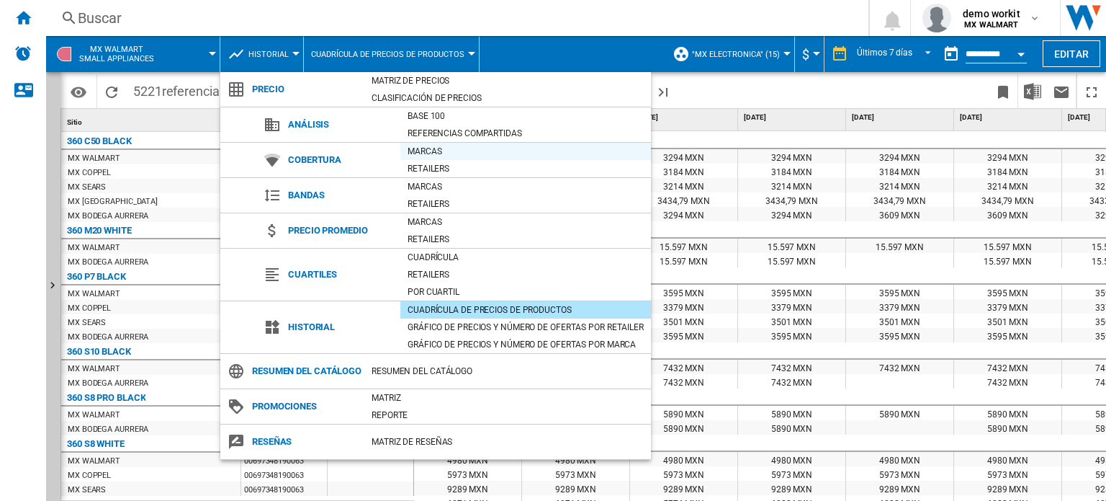
click at [413, 150] on div "Marcas" at bounding box center [525, 151] width 251 height 14
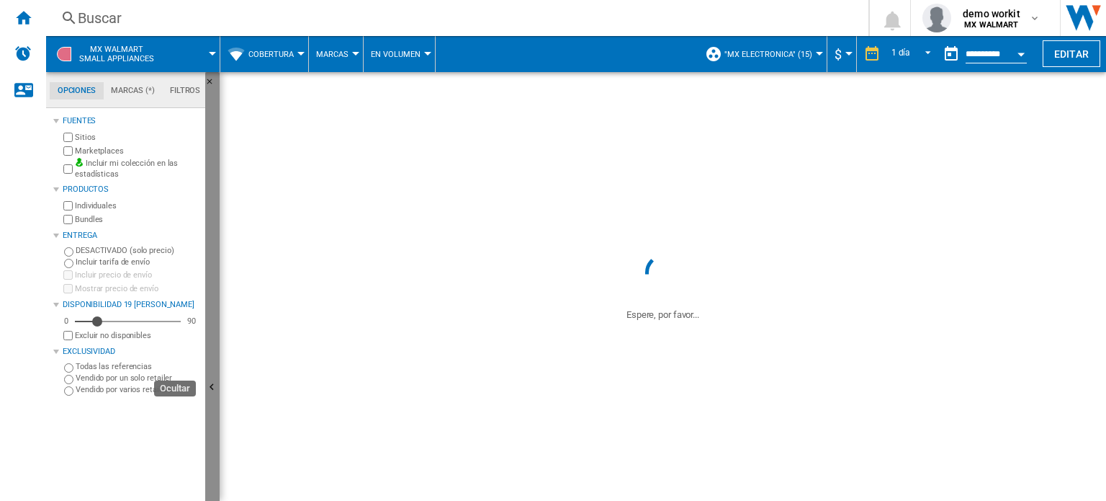
click at [210, 341] on button "Ocultar" at bounding box center [212, 388] width 14 height 632
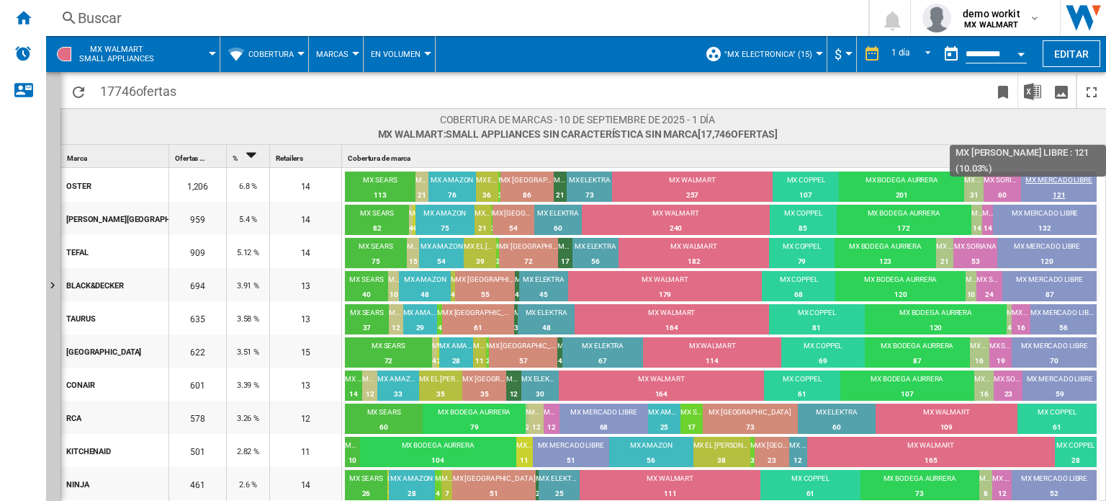
click at [1080, 179] on div "MX MERCADO LIBRE" at bounding box center [1059, 181] width 76 height 13
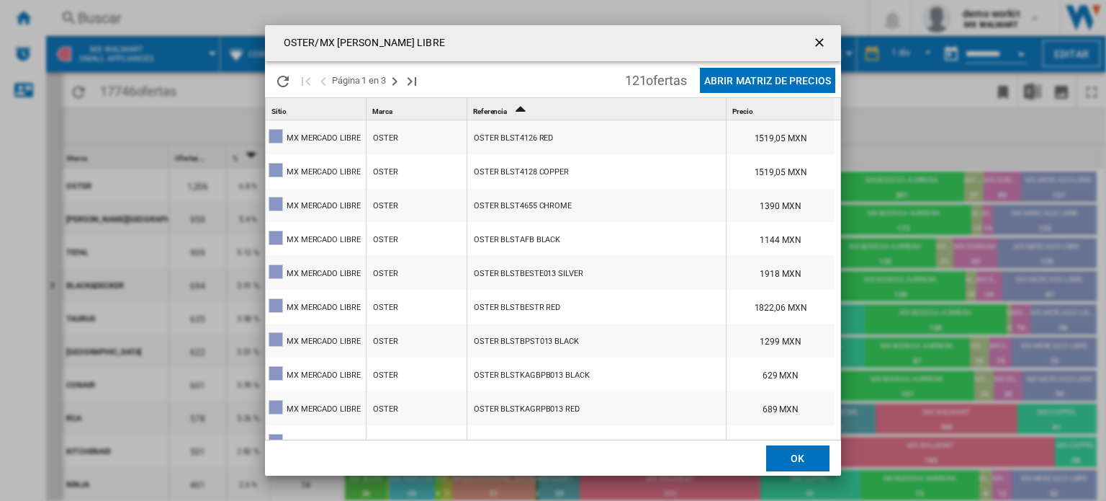
scroll to position [216, 0]
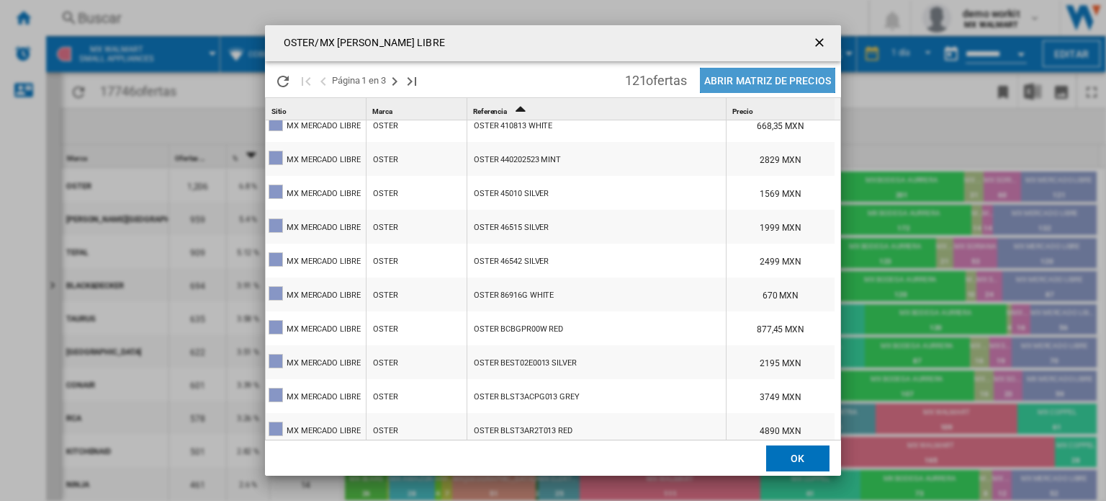
click at [771, 84] on button "Abrir Matriz de precios" at bounding box center [767, 80] width 135 height 25
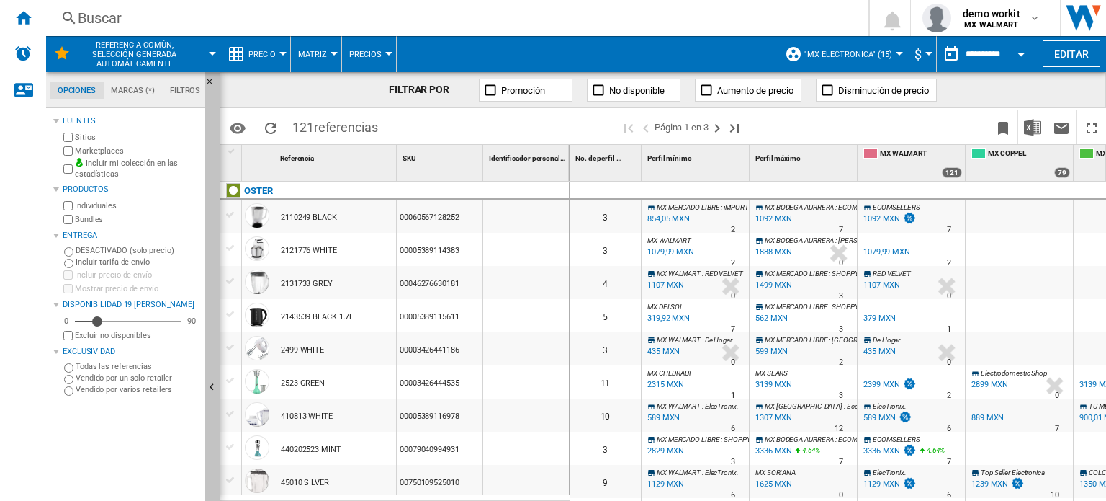
click at [211, 385] on ng-md-icon "Ocultar" at bounding box center [213, 388] width 17 height 17
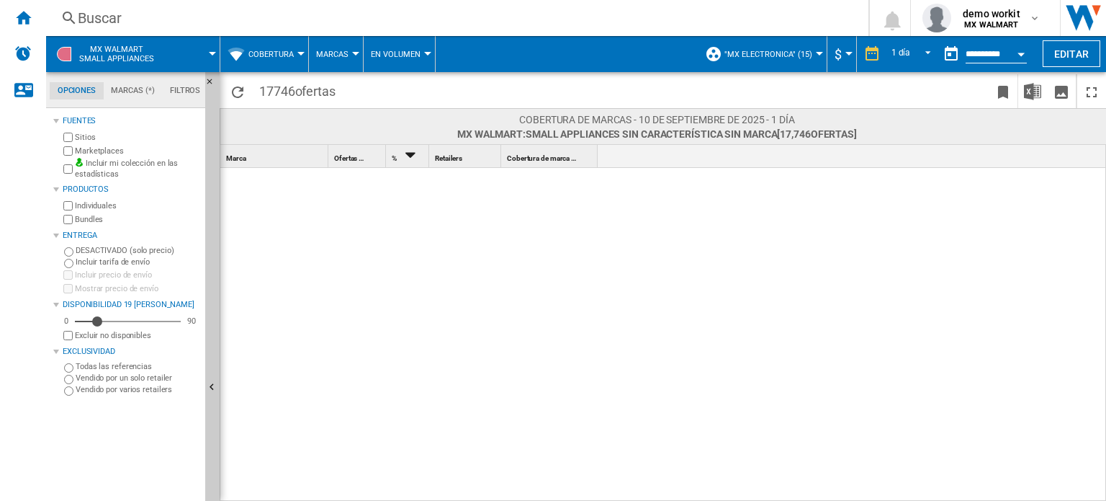
click at [293, 50] on span "Cobertura" at bounding box center [270, 54] width 45 height 9
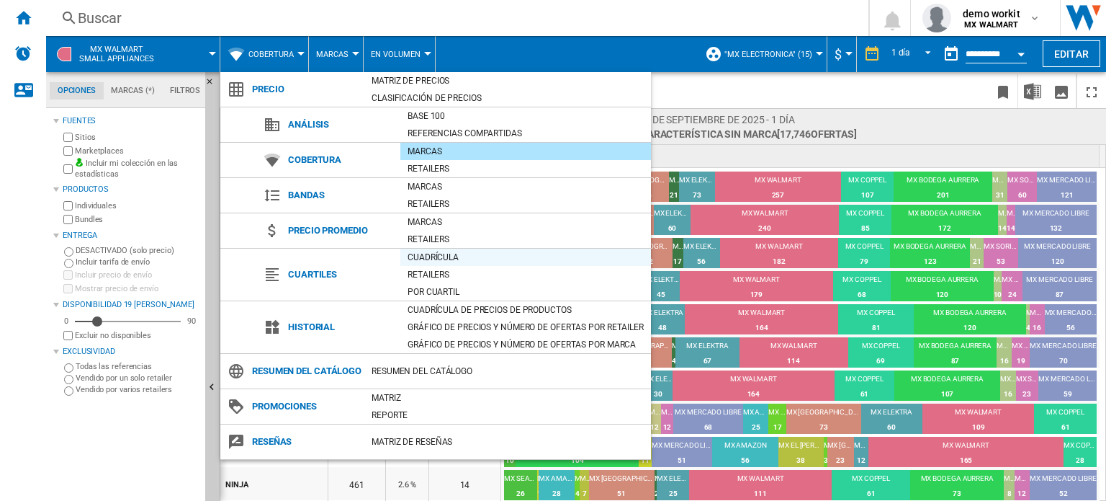
click at [433, 256] on div "Cuadrícula" at bounding box center [525, 257] width 251 height 14
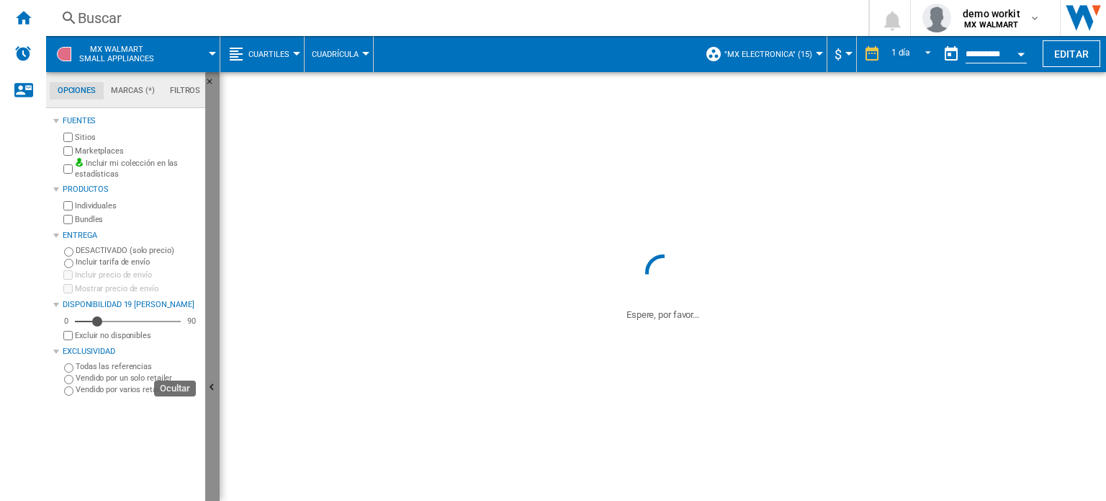
click at [210, 356] on button "Ocultar" at bounding box center [212, 388] width 14 height 632
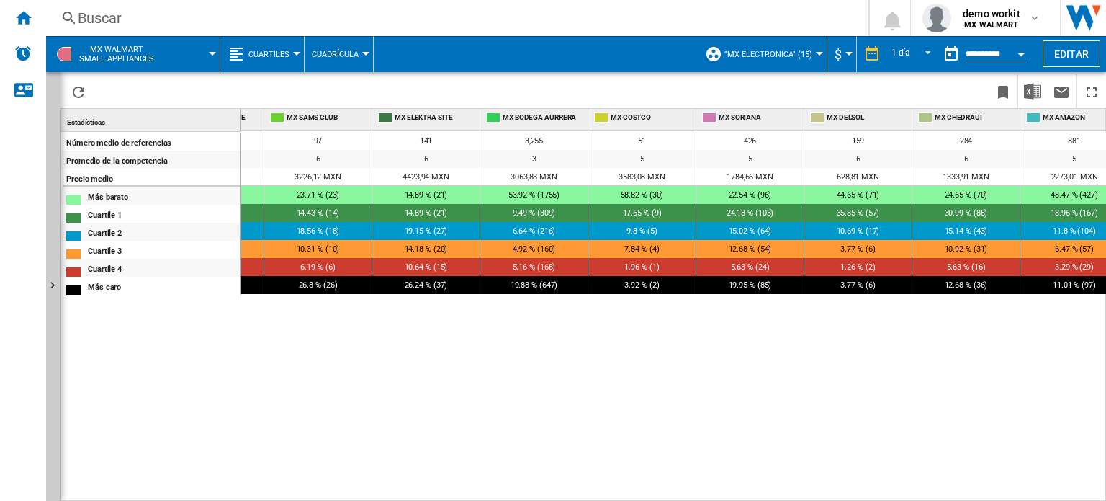
scroll to position [0, 755]
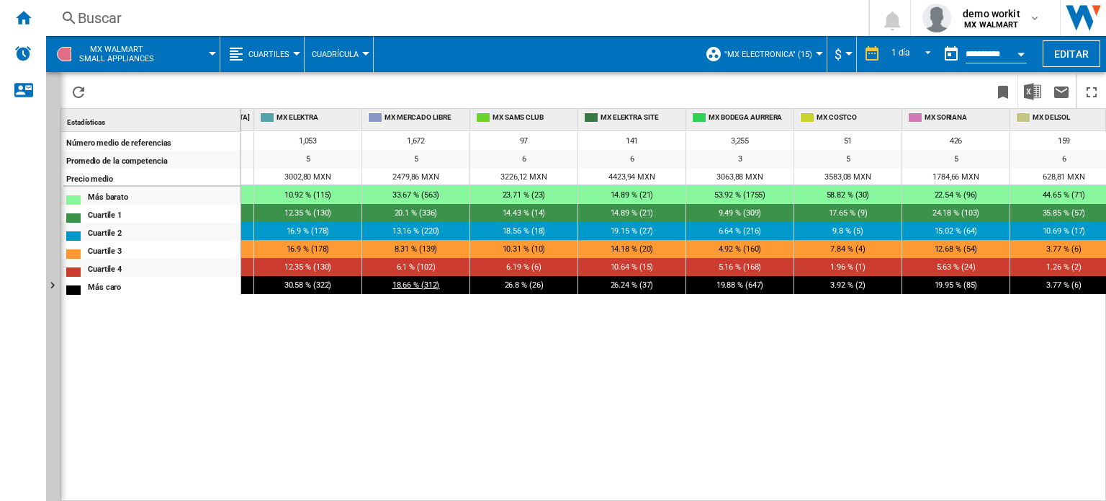
click at [430, 287] on span "18.66 % (312)" at bounding box center [416, 284] width 48 height 9
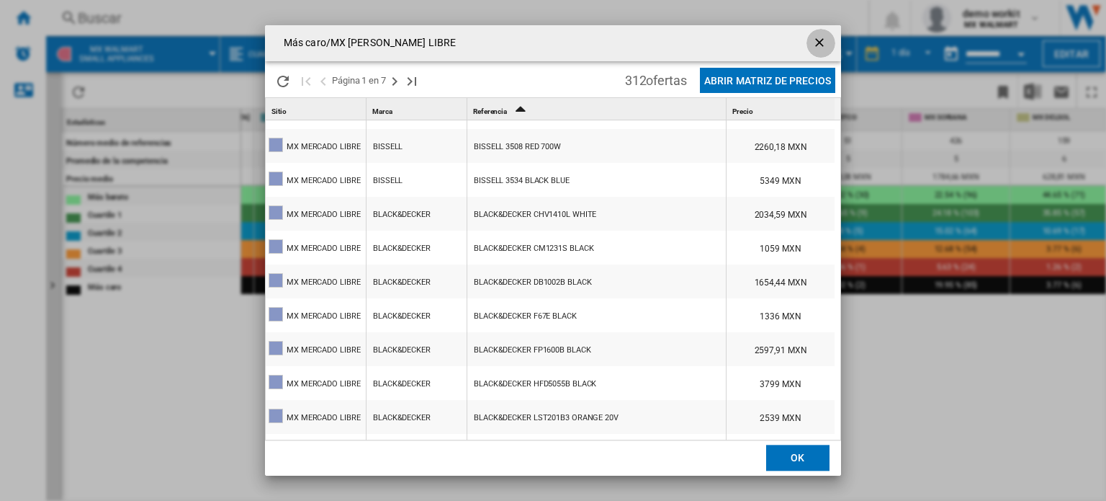
click at [815, 38] on ng-md-icon "getI18NText('BUTTONS.CLOSE_DIALOG')" at bounding box center [820, 43] width 17 height 17
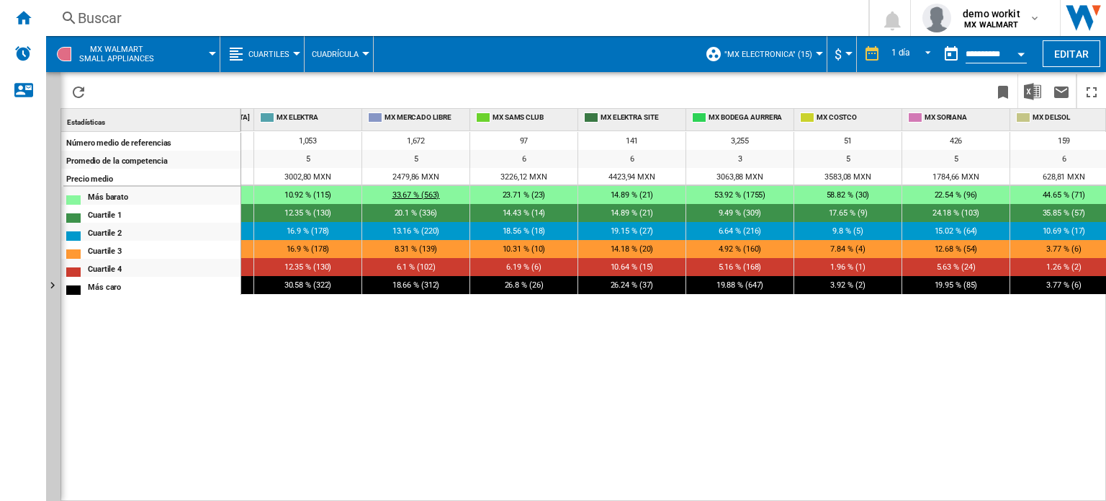
click at [419, 190] on span "33.67 % (563)" at bounding box center [416, 194] width 48 height 9
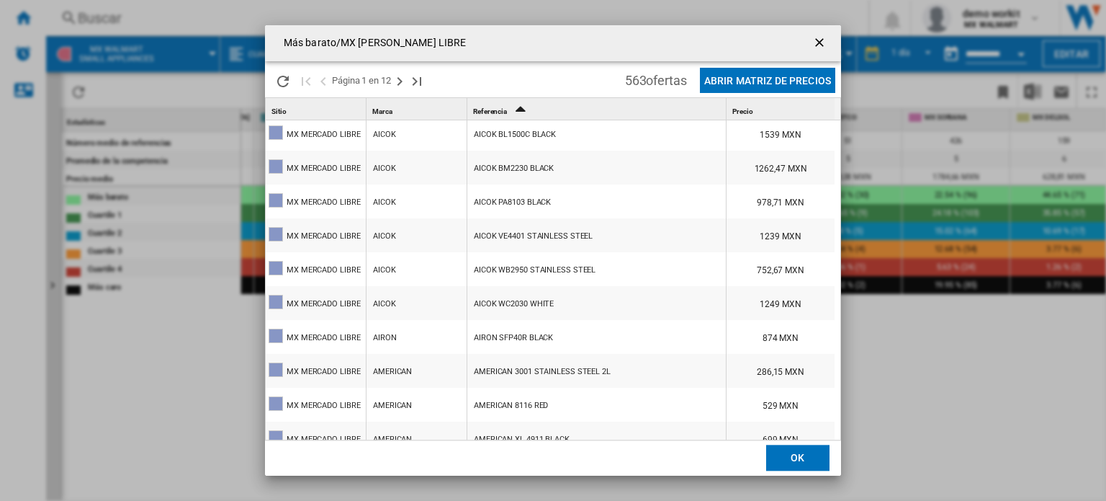
click at [815, 45] on ng-md-icon "getI18NText('BUTTONS.CLOSE_DIALOG')" at bounding box center [820, 43] width 17 height 17
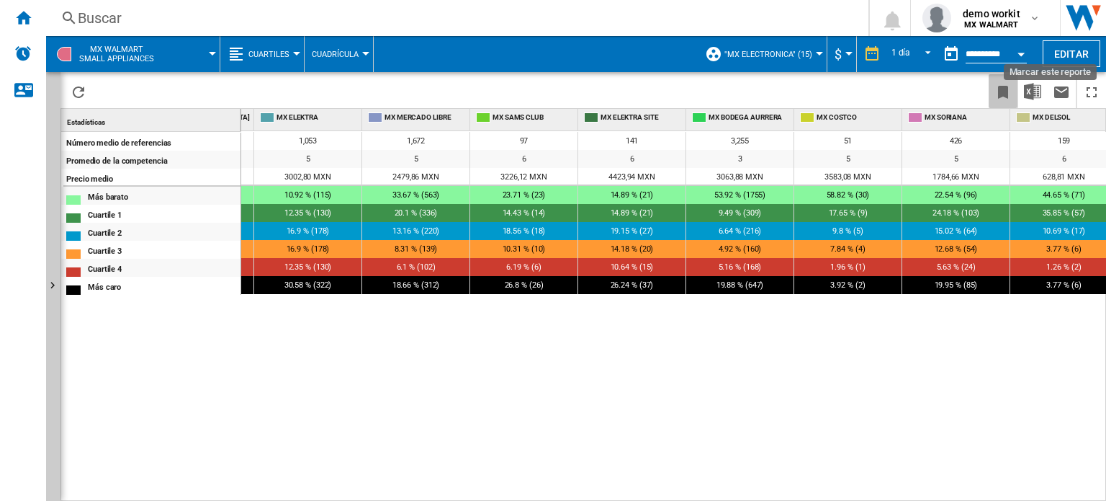
click at [999, 86] on ng-md-icon "Marcar este reporte" at bounding box center [1003, 92] width 17 height 17
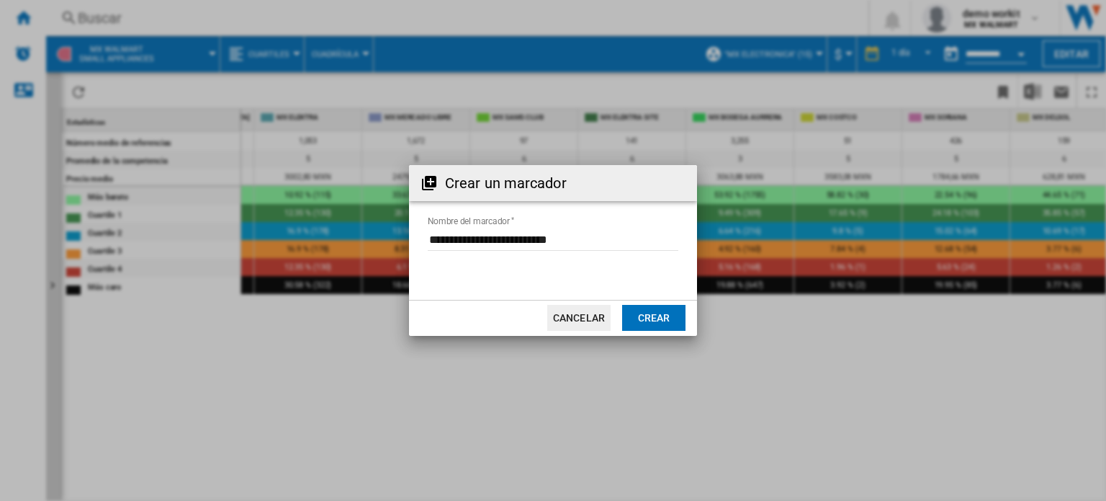
click at [662, 310] on button "Crear" at bounding box center [653, 318] width 63 height 26
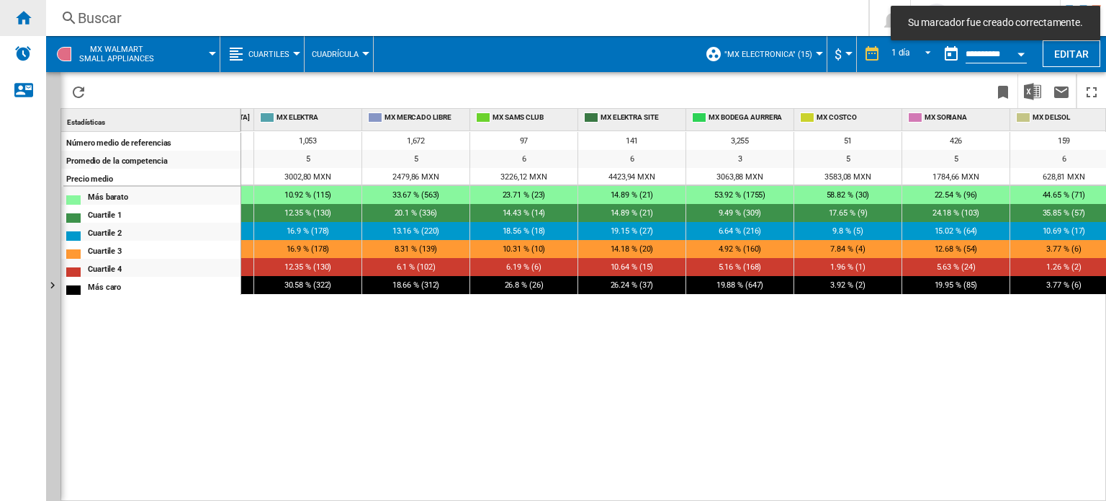
click at [29, 22] on ng-md-icon "Inicio" at bounding box center [22, 17] width 17 height 17
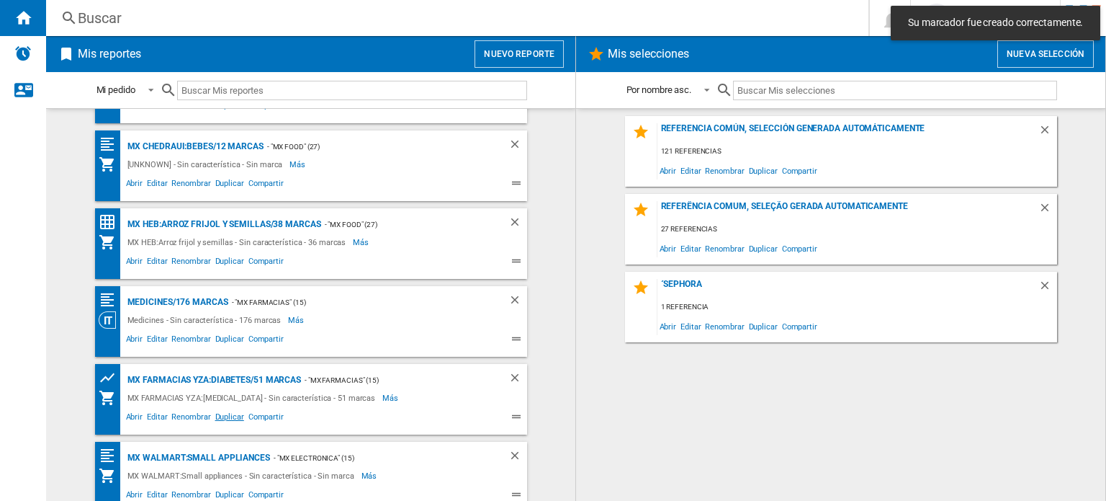
scroll to position [852, 0]
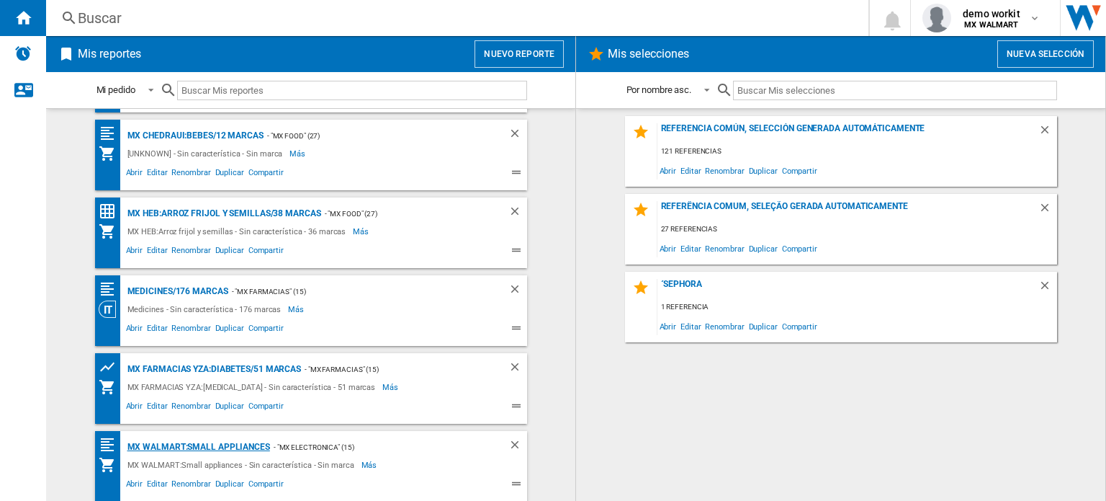
click at [238, 449] on div "MX WALMART:Small appliances" at bounding box center [197, 447] width 146 height 18
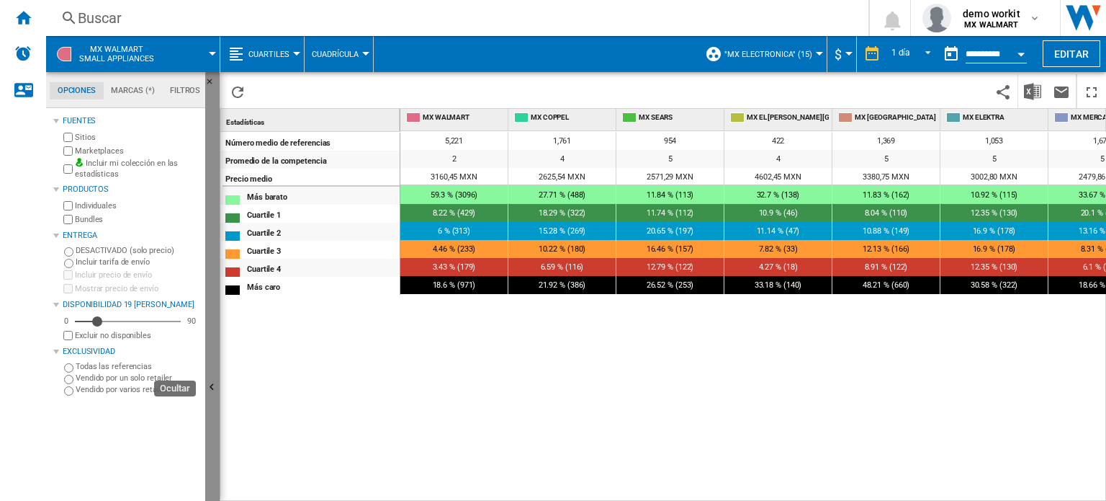
click at [219, 387] on ng-md-icon "Ocultar" at bounding box center [213, 388] width 17 height 17
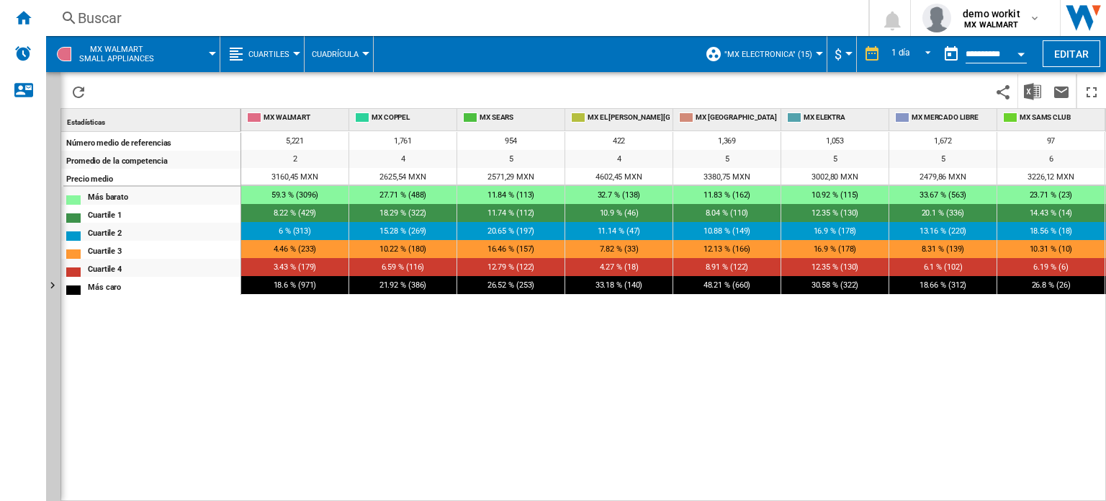
click at [282, 47] on button "Cuartiles" at bounding box center [272, 54] width 48 height 36
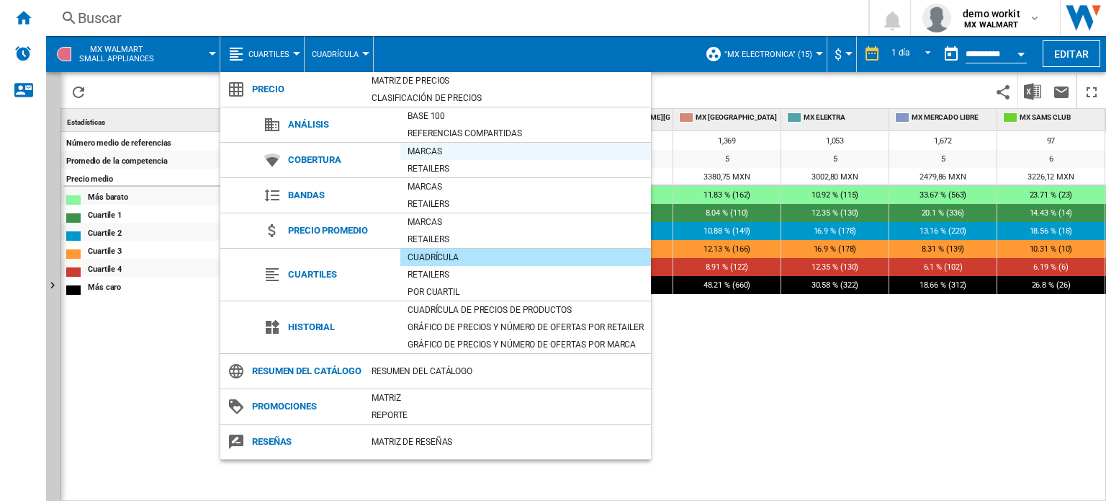
click at [432, 151] on div "Marcas" at bounding box center [525, 151] width 251 height 14
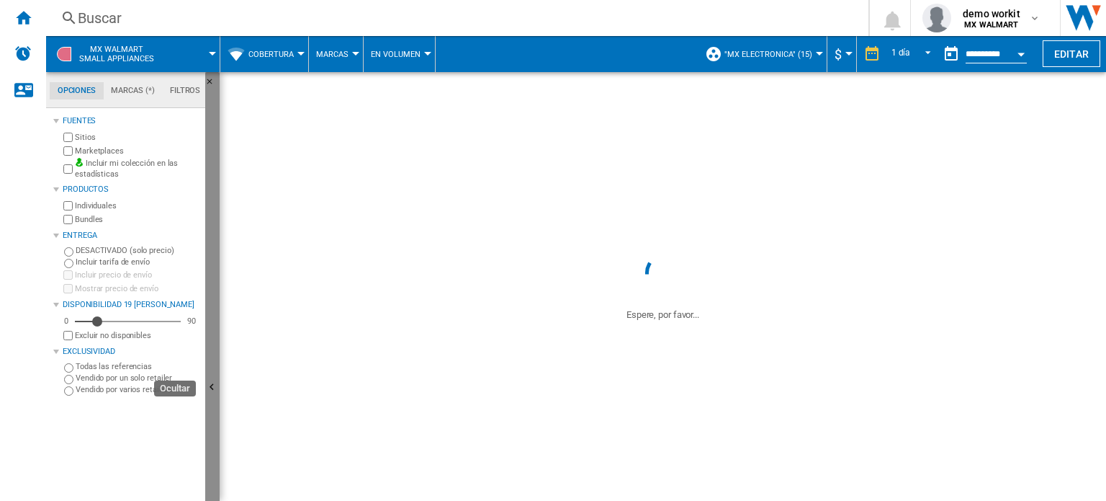
click at [219, 311] on button "Ocultar" at bounding box center [212, 388] width 14 height 632
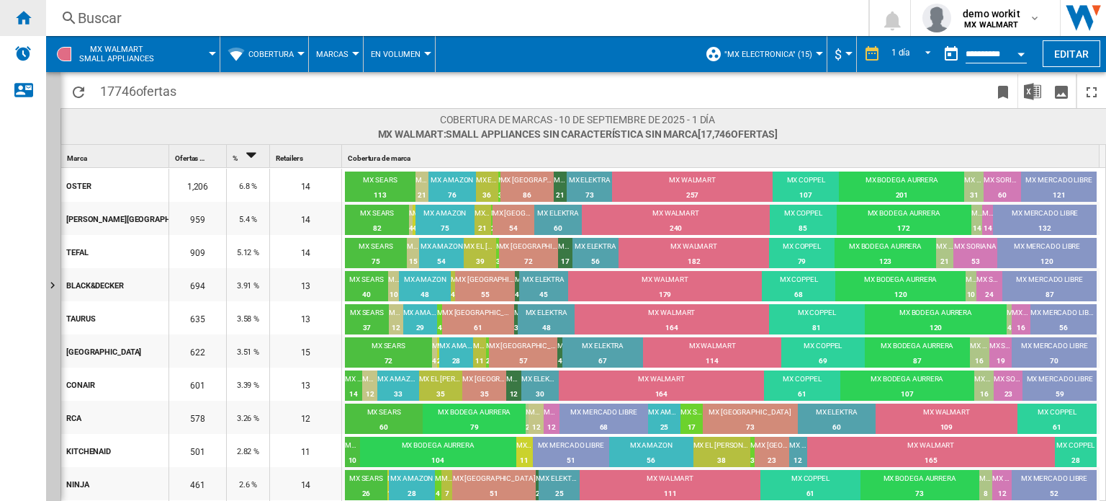
click at [20, 9] on ng-md-icon "Inicio" at bounding box center [22, 17] width 17 height 17
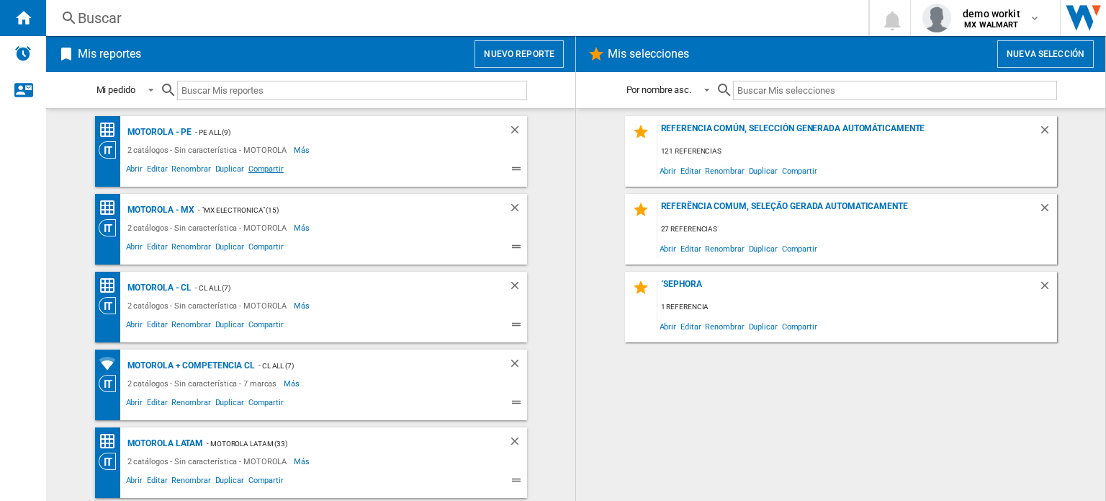
click at [265, 169] on span "Compartir" at bounding box center [266, 170] width 40 height 17
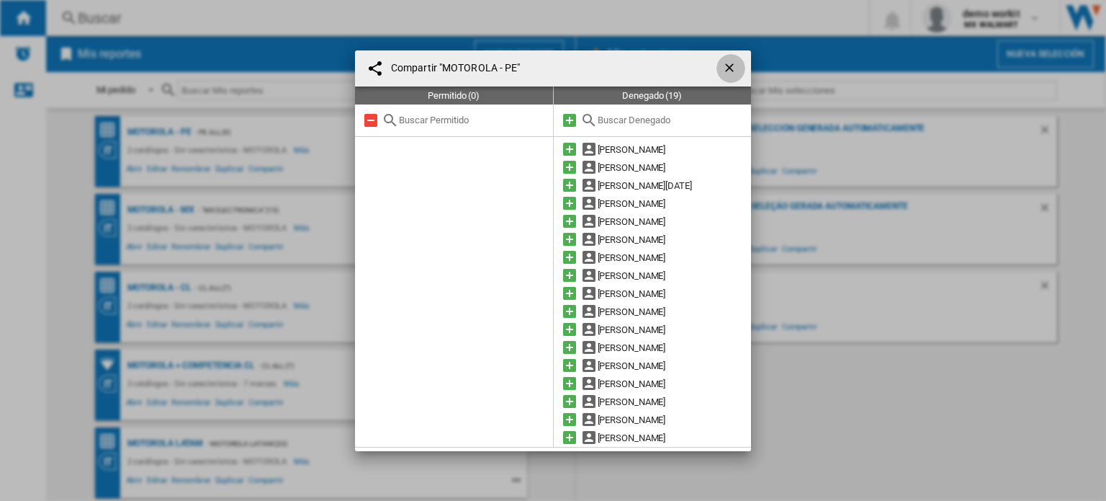
click at [726, 67] on ng-md-icon "getI18NText('BUTTONS.CLOSE_DIALOG')" at bounding box center [730, 68] width 17 height 17
